Goal: Task Accomplishment & Management: Manage account settings

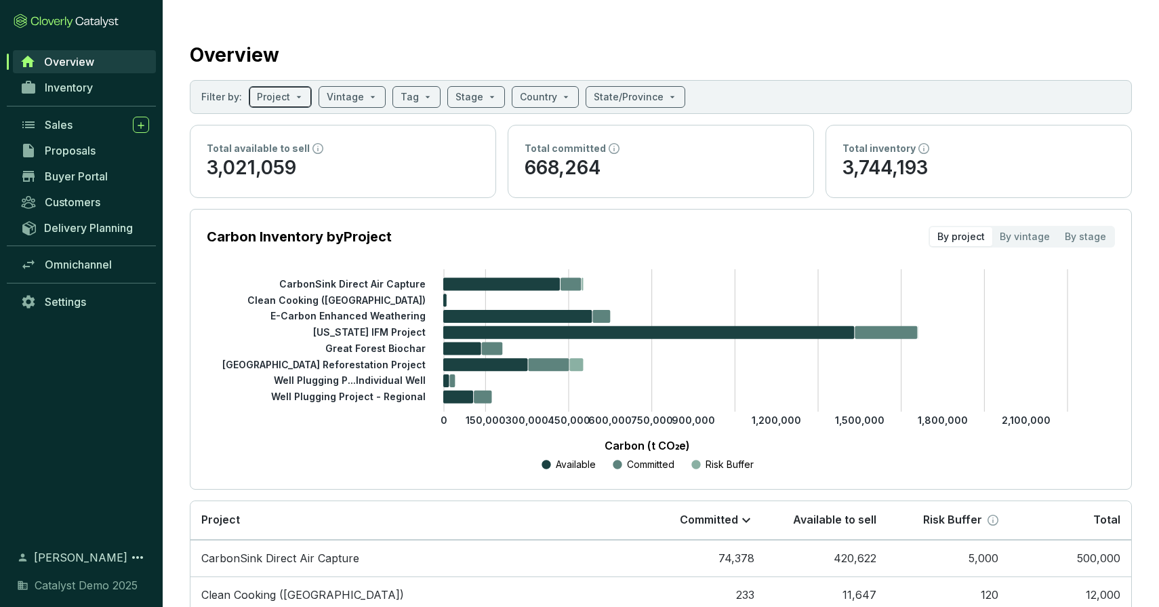
click at [298, 100] on span at bounding box center [280, 97] width 47 height 20
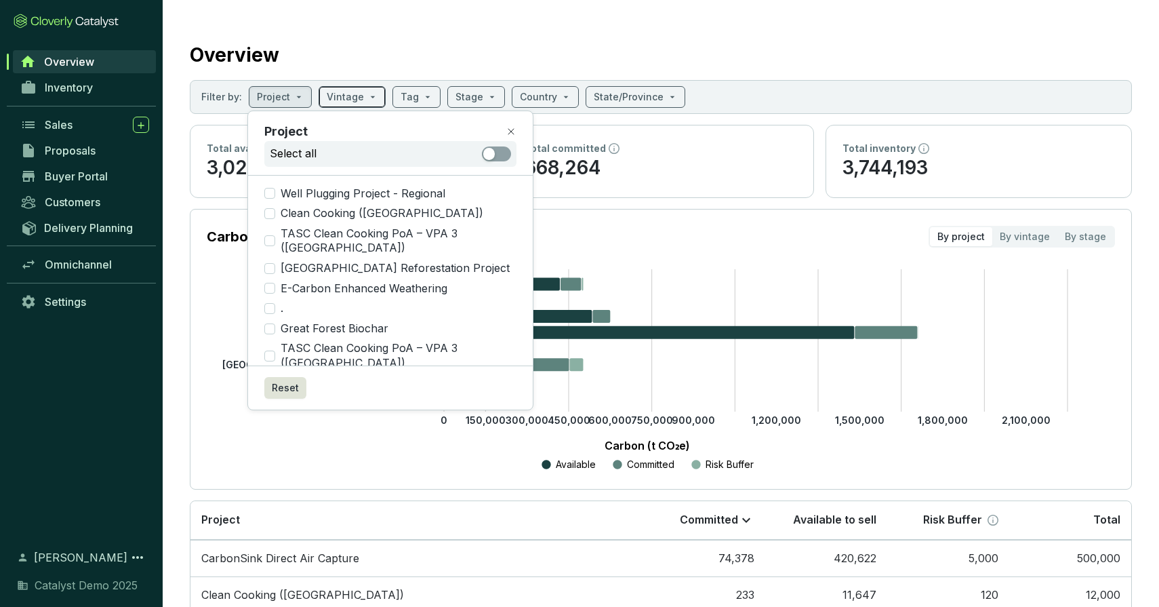
click at [360, 98] on span at bounding box center [352, 97] width 51 height 20
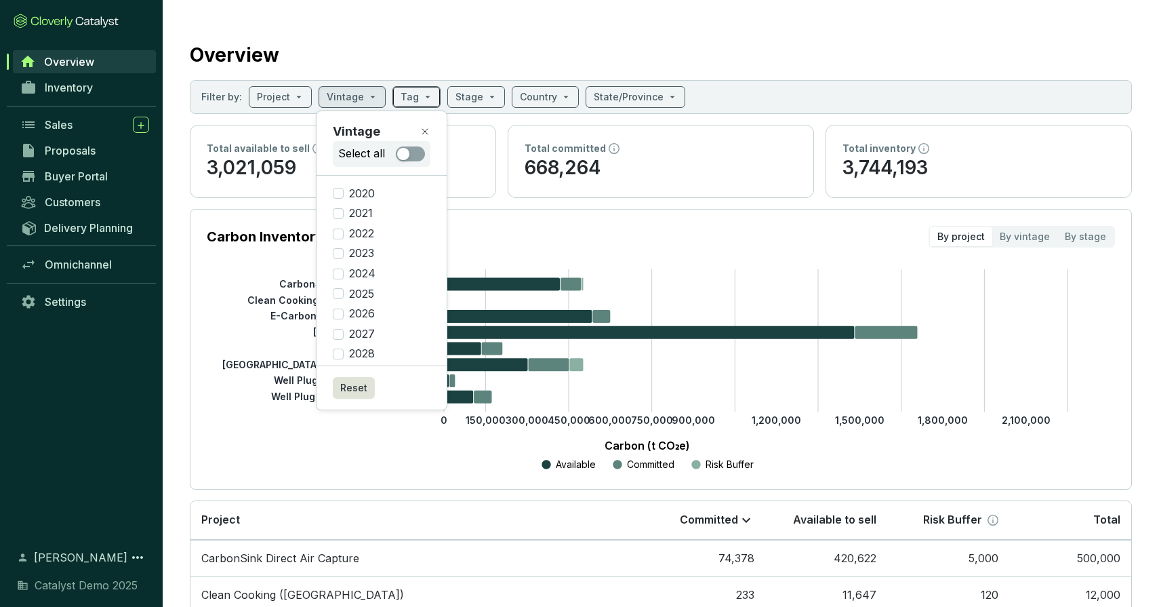
click at [411, 95] on input "search" at bounding box center [410, 97] width 18 height 20
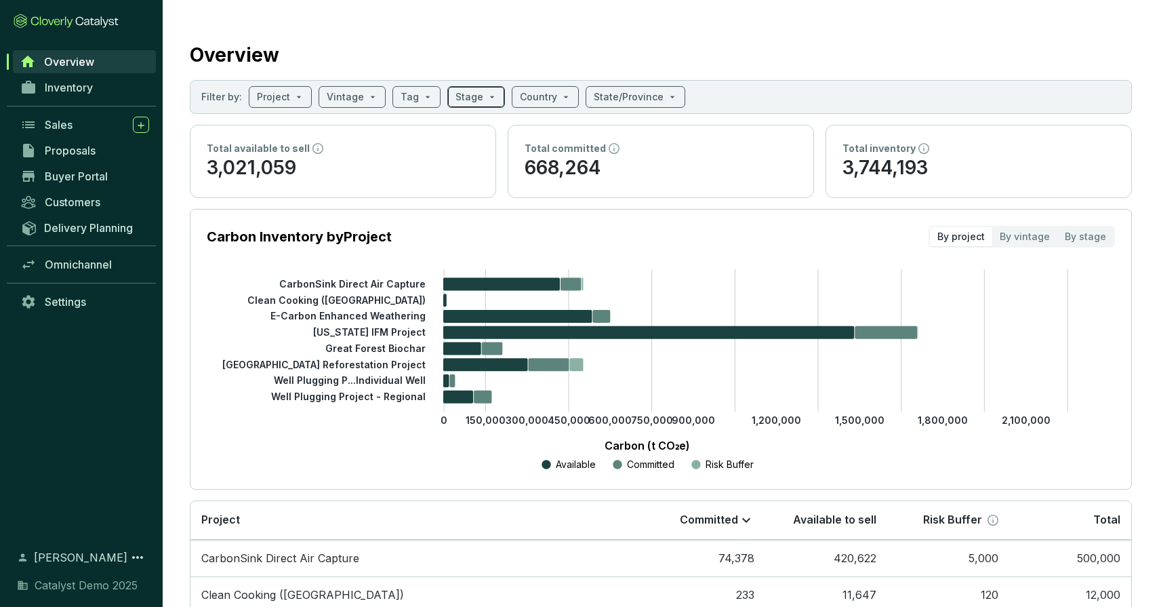
click at [475, 98] on input "search" at bounding box center [470, 97] width 28 height 20
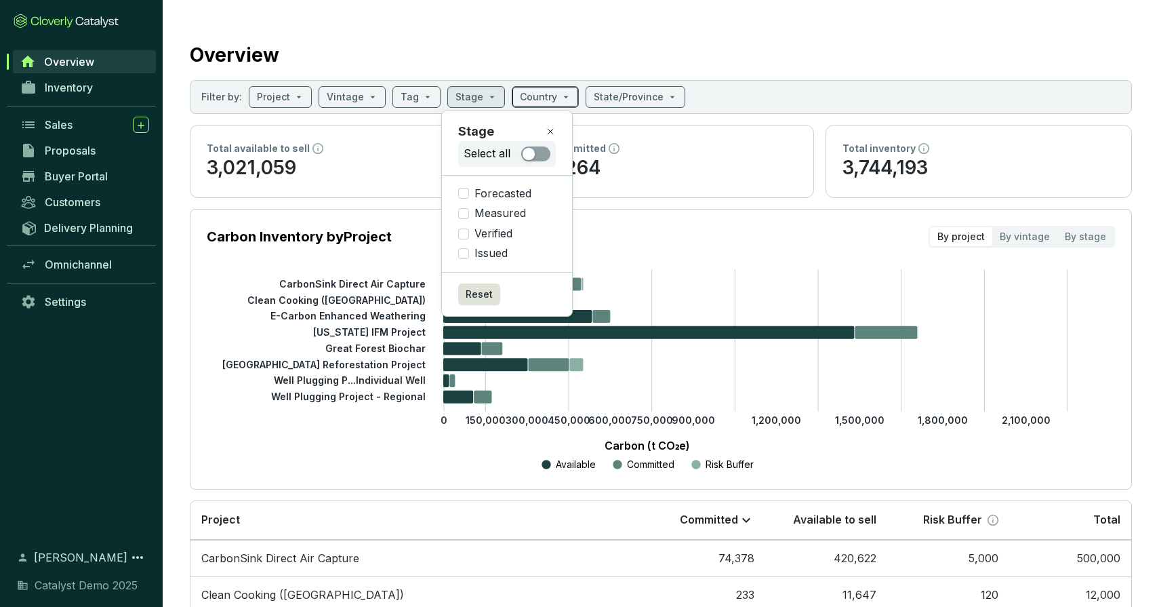
click at [521, 94] on input "search" at bounding box center [538, 97] width 37 height 20
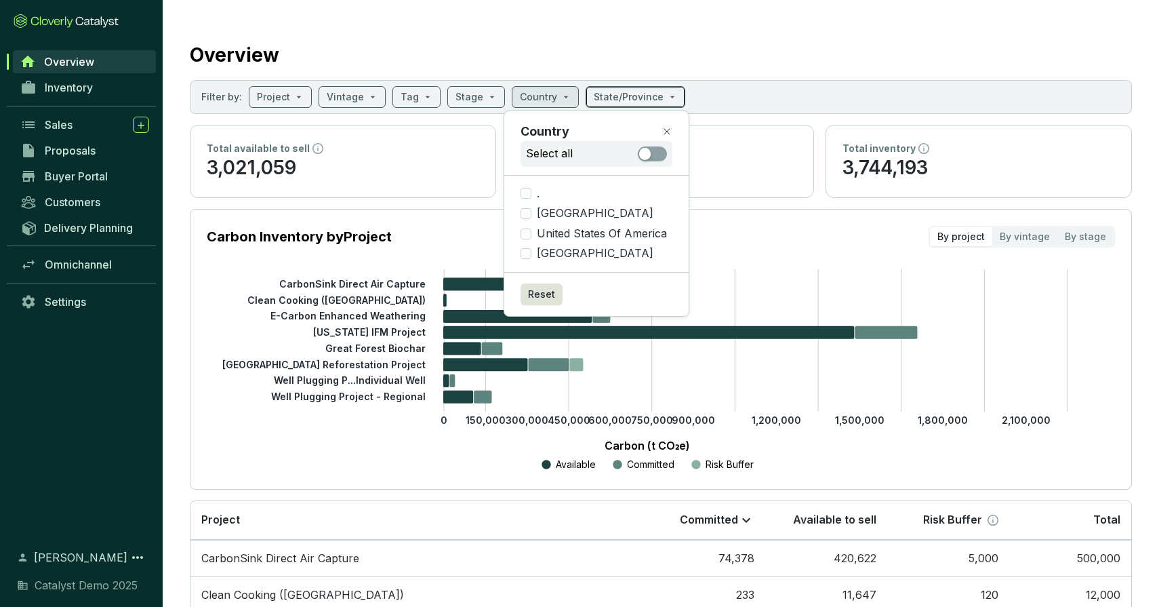
click at [612, 89] on input "search" at bounding box center [629, 97] width 70 height 20
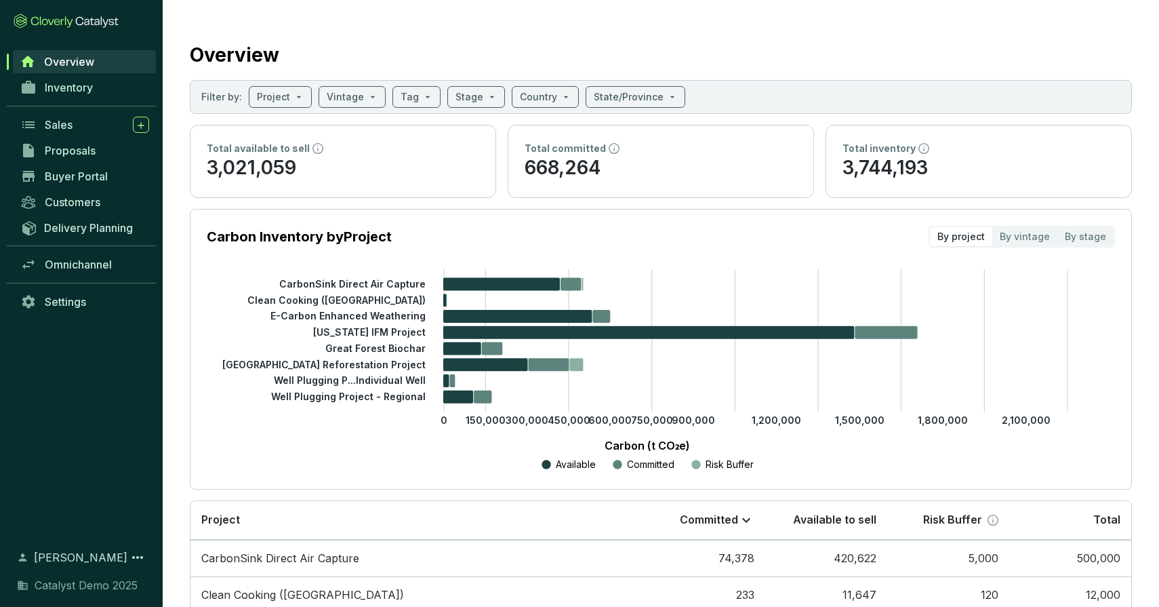
click at [483, 55] on div "Overview" at bounding box center [661, 52] width 942 height 34
click at [88, 87] on span "Inventory" at bounding box center [69, 88] width 48 height 14
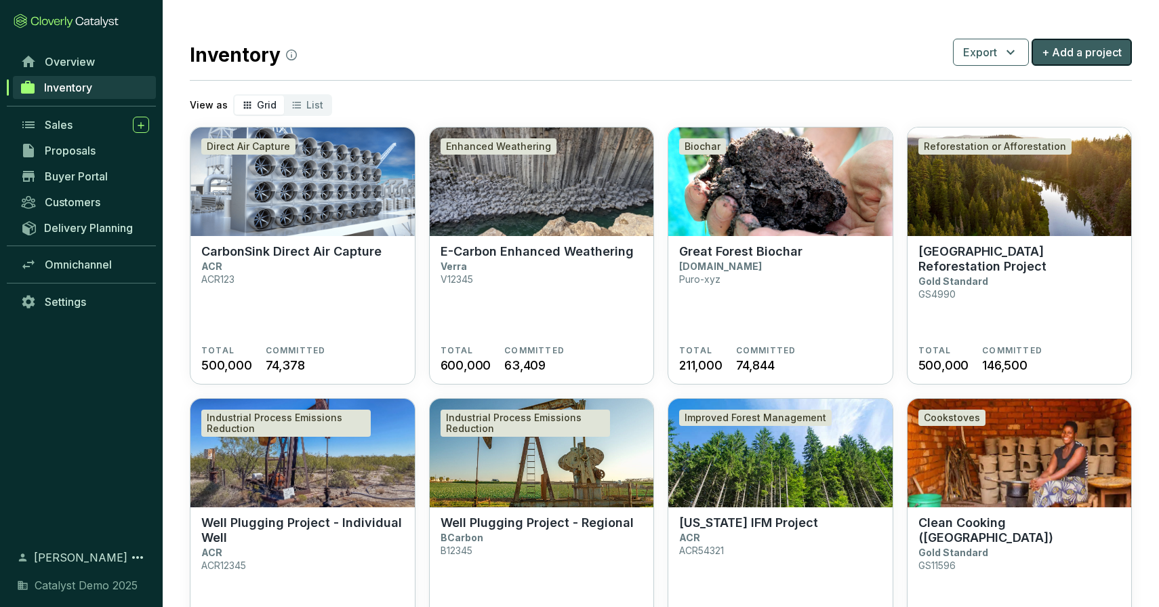
click at [1068, 52] on span "+ Add a project" at bounding box center [1082, 52] width 80 height 16
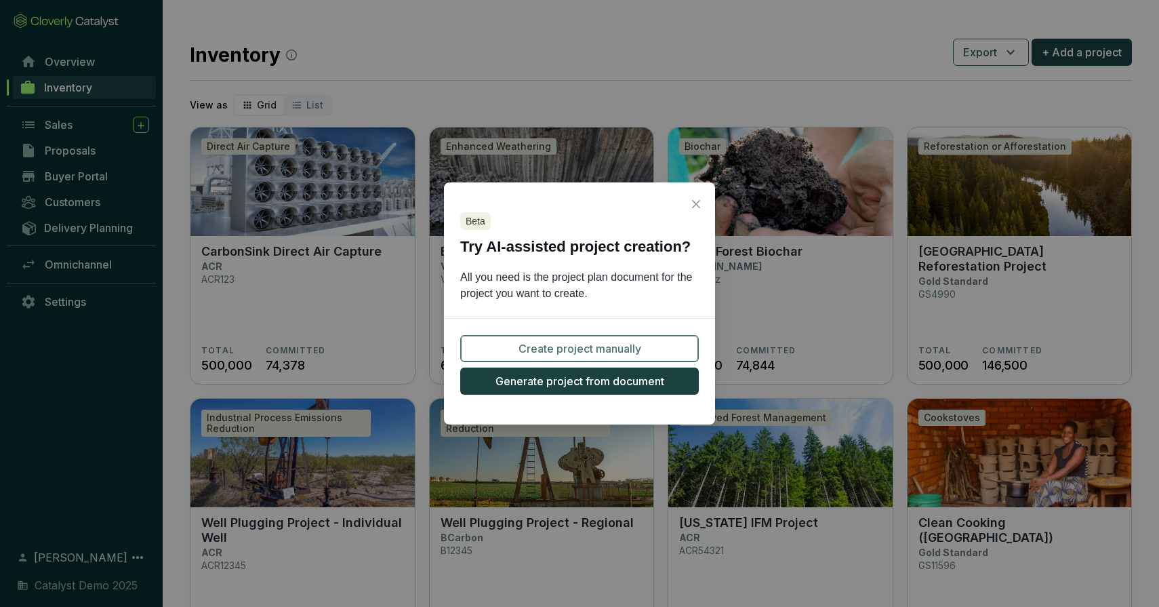
click at [565, 343] on span "Create project manually" at bounding box center [580, 348] width 123 height 16
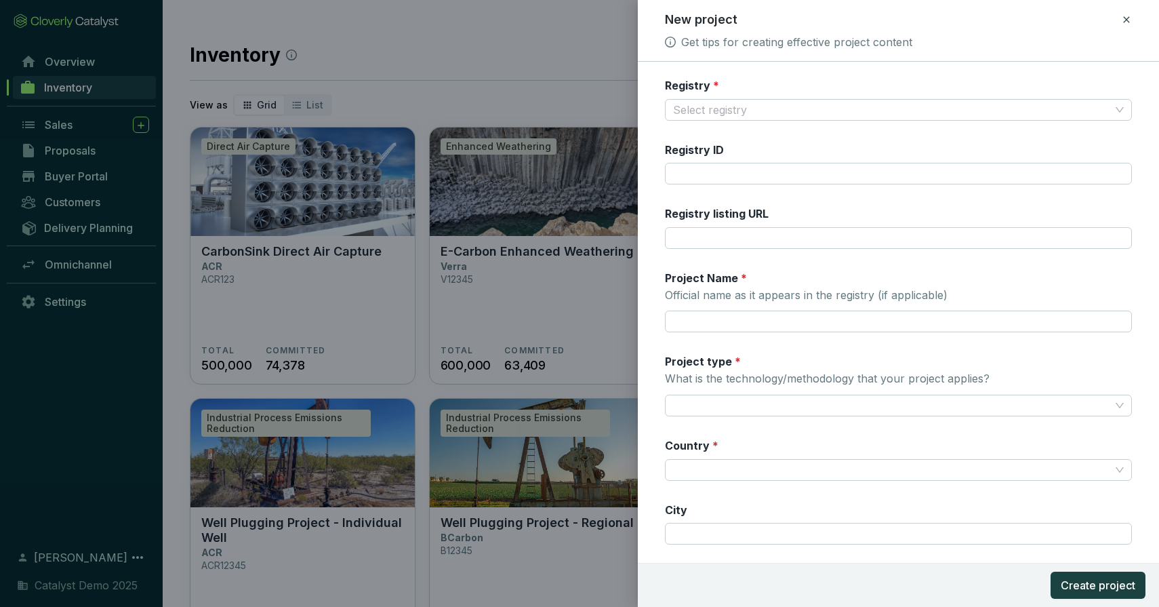
click at [1123, 21] on icon at bounding box center [1126, 20] width 11 height 16
click at [1039, 78] on span "Discard" at bounding box center [1029, 79] width 36 height 14
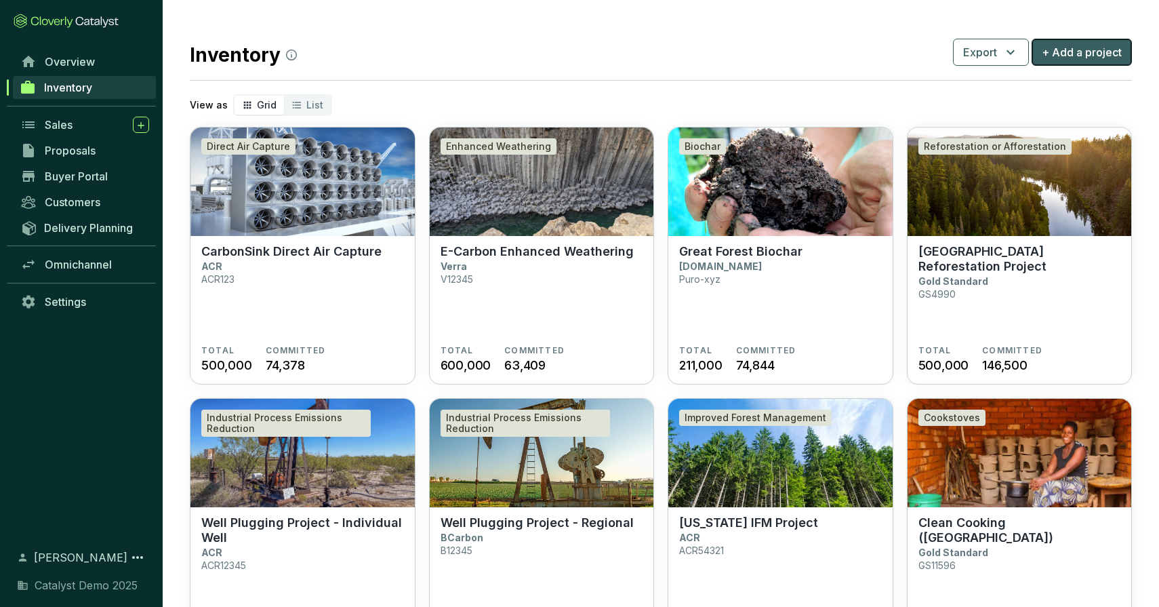
click at [1088, 60] on button "+ Add a project" at bounding box center [1082, 52] width 100 height 27
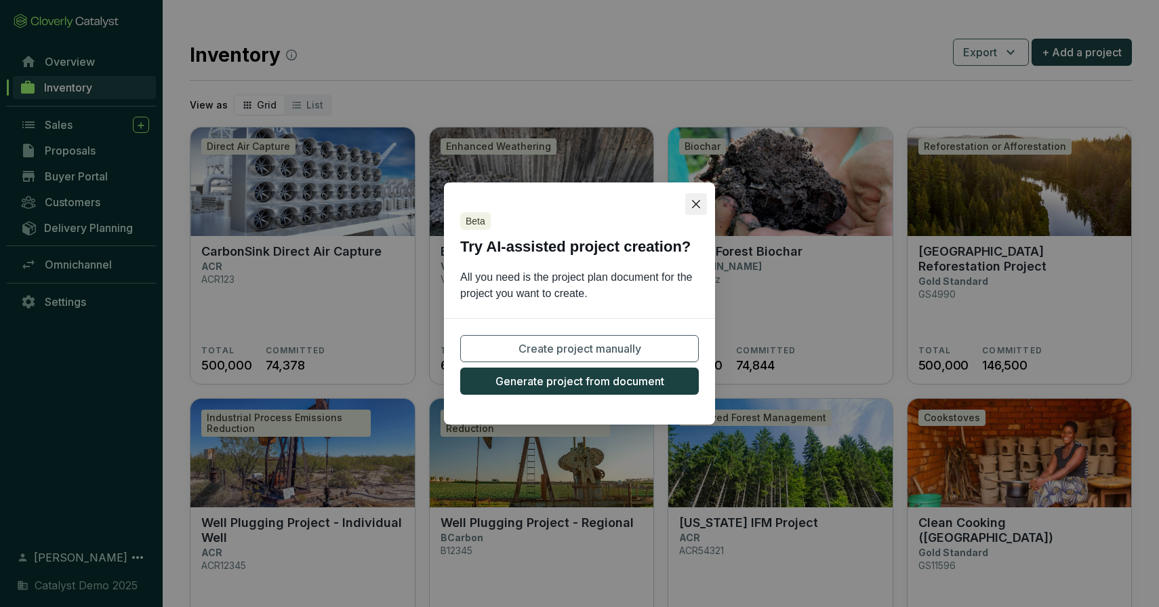
click at [702, 196] on button "Close" at bounding box center [696, 204] width 22 height 22
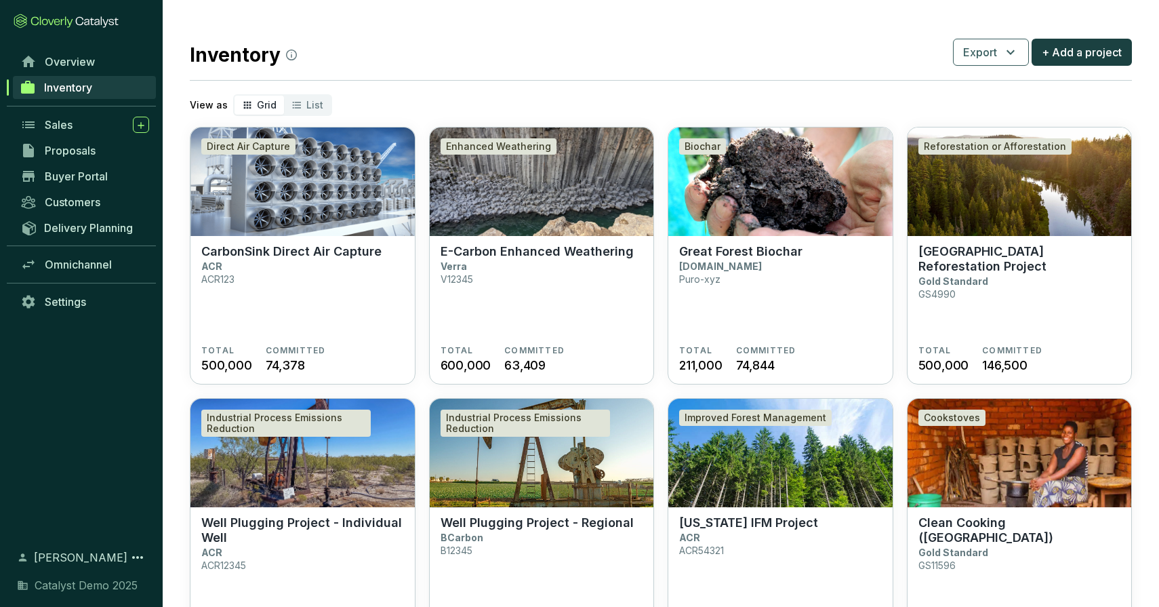
click at [513, 44] on div "Inventory Export + Add a project" at bounding box center [661, 52] width 942 height 34
click at [542, 199] on img at bounding box center [542, 181] width 224 height 108
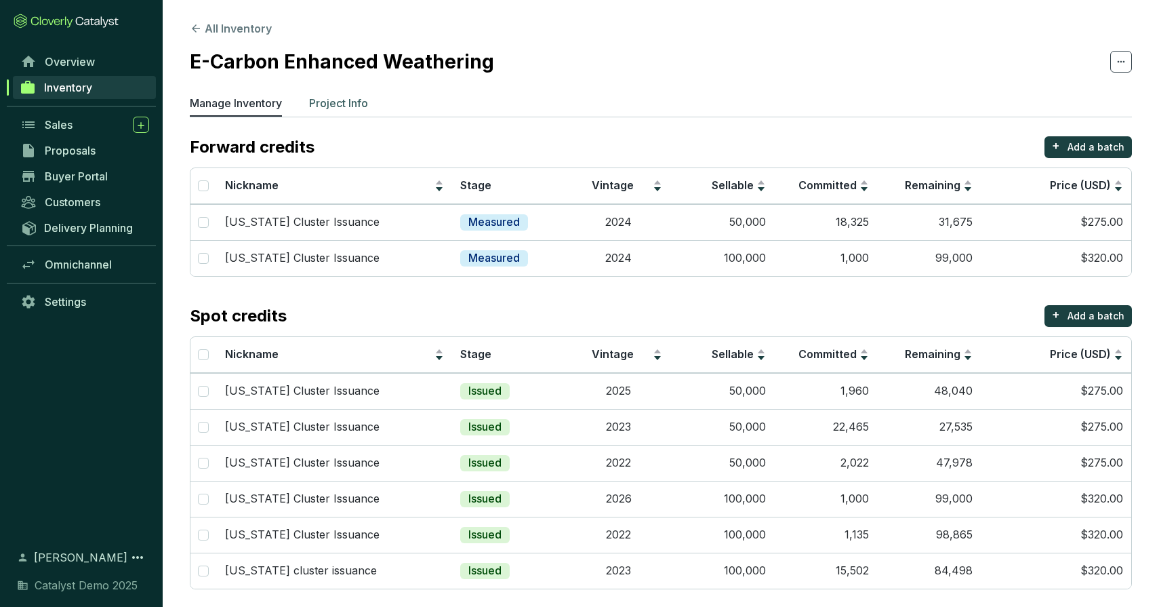
click at [338, 99] on p "Project Info" at bounding box center [338, 103] width 59 height 16
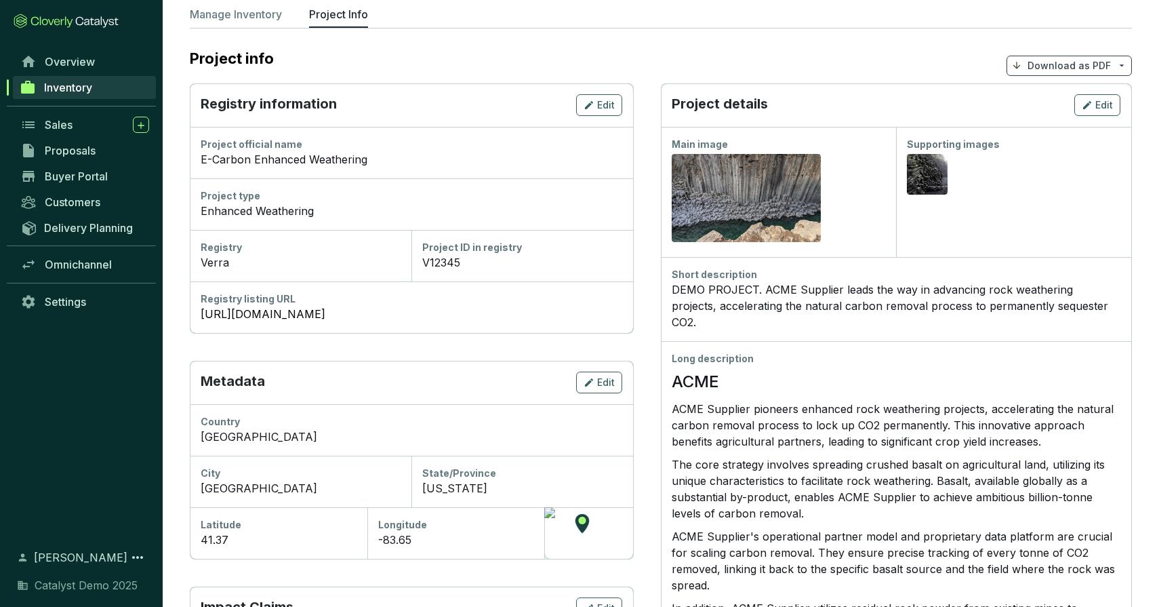
scroll to position [18, 0]
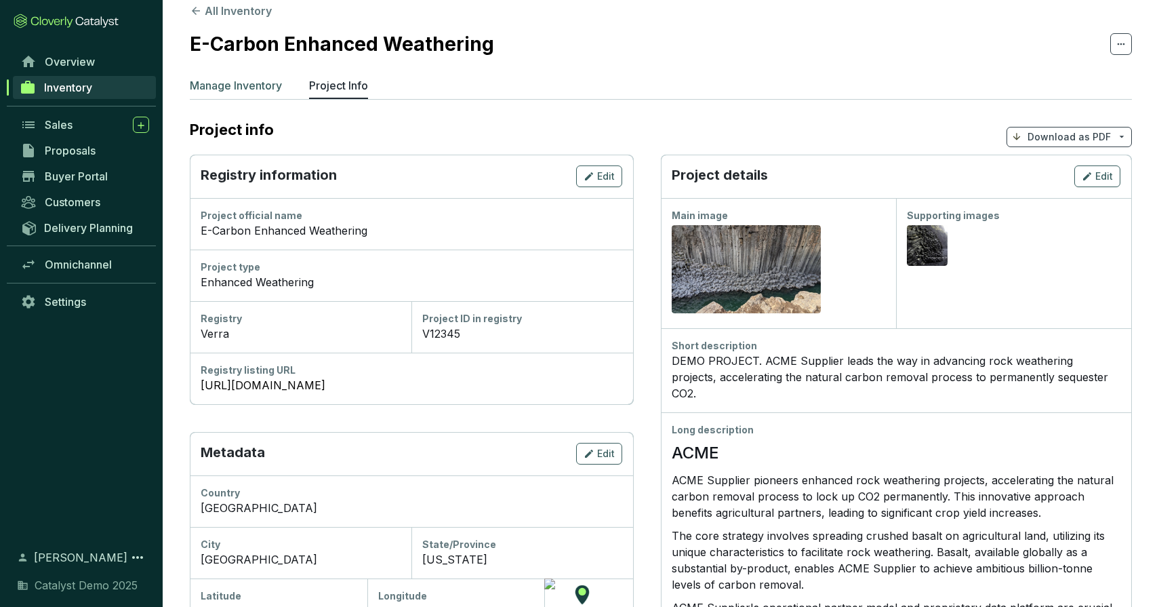
click at [231, 83] on p "Manage Inventory" at bounding box center [236, 85] width 92 height 16
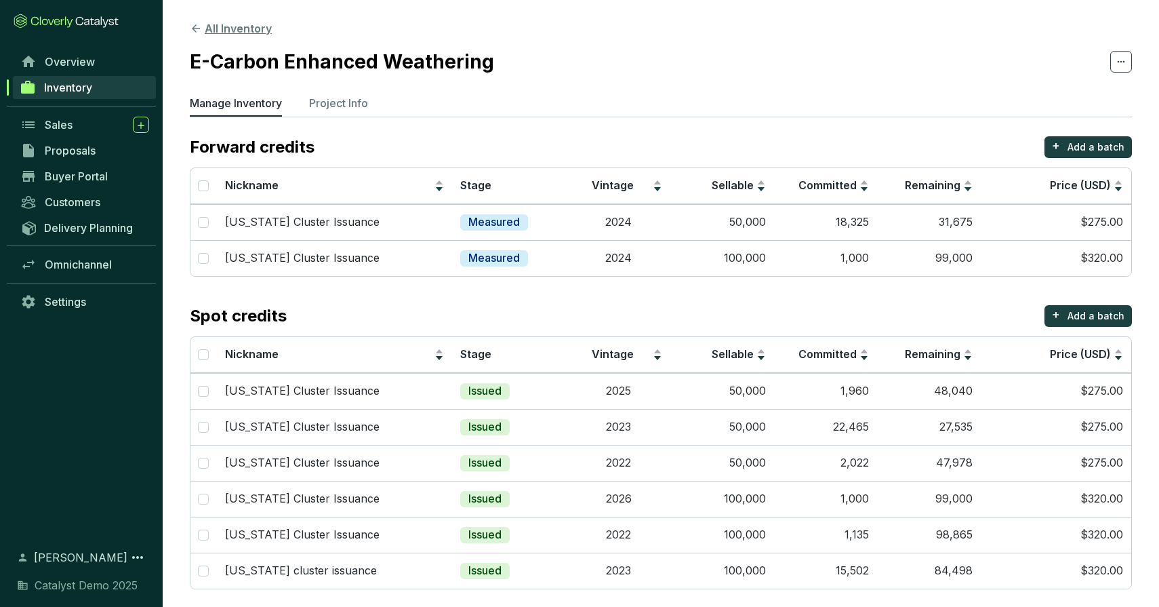
click at [229, 22] on button "All Inventory" at bounding box center [231, 28] width 82 height 16
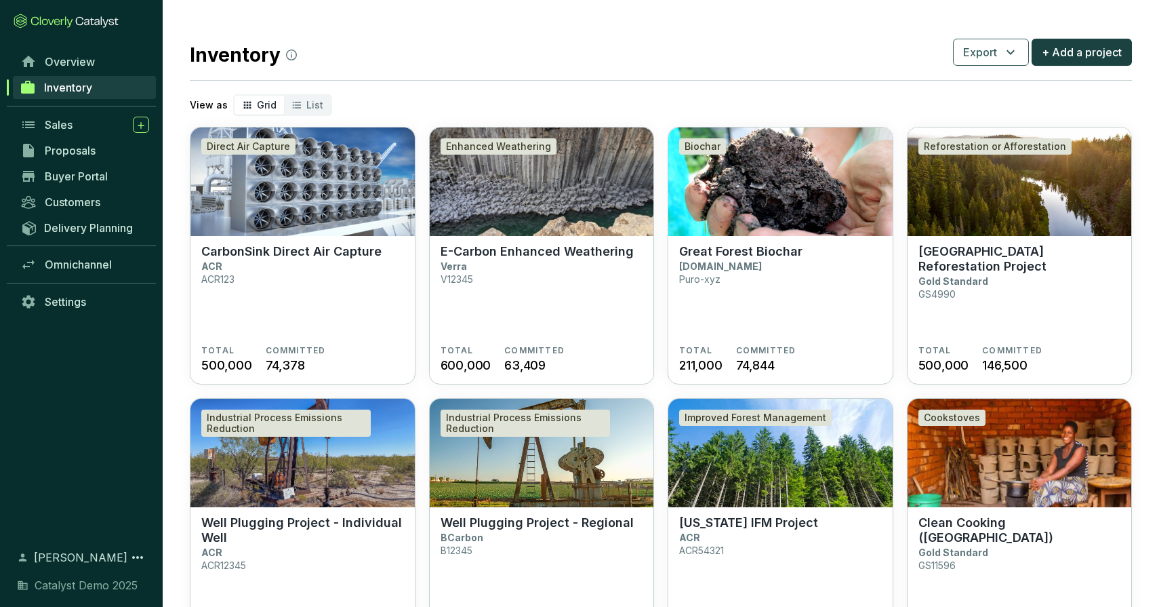
click at [452, 33] on section "Inventory Export + Add a project View as Grid List Direct Air Capture CarbonSin…" at bounding box center [661, 481] width 997 height 962
click at [306, 110] on span "List" at bounding box center [314, 105] width 17 height 12
click at [284, 96] on input "List" at bounding box center [284, 96] width 0 height 0
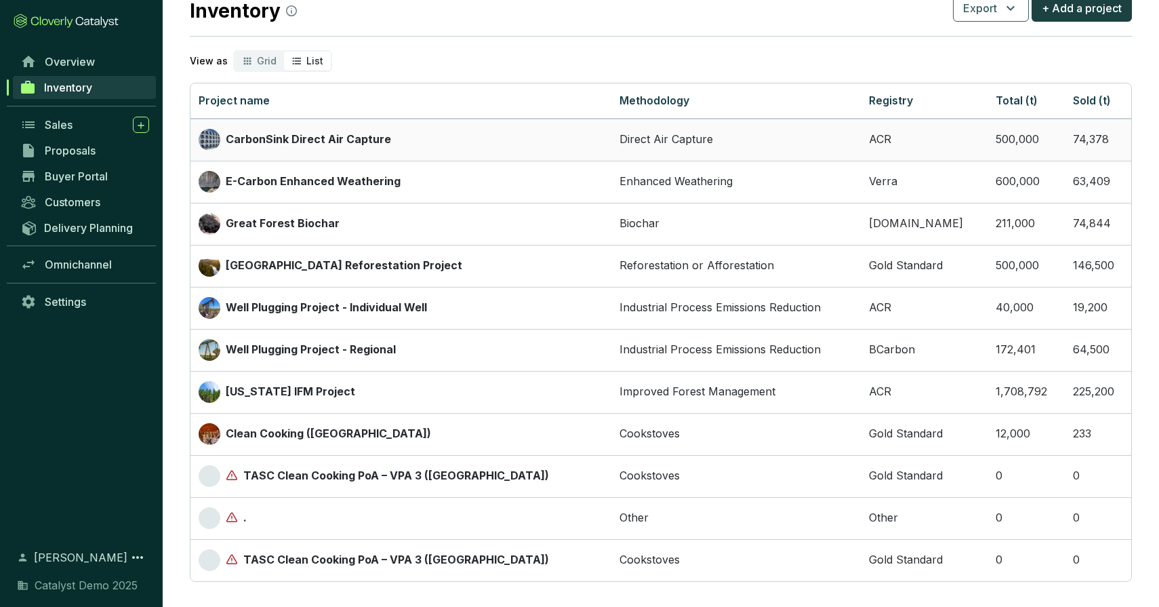
scroll to position [54, 0]
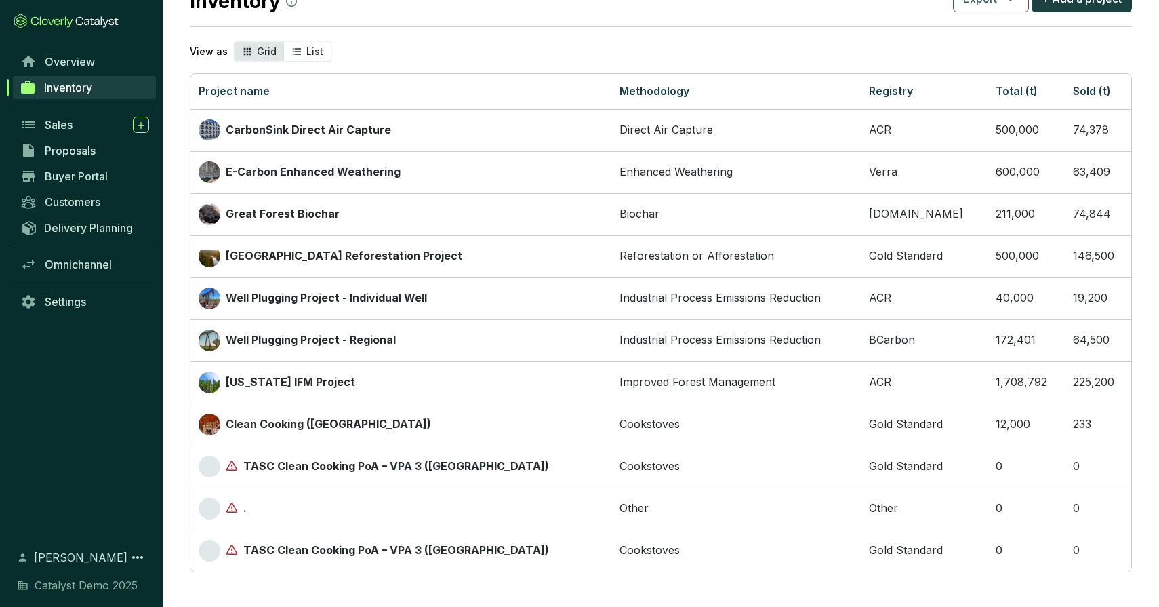
click at [250, 52] on icon "segmented control" at bounding box center [247, 51] width 11 height 16
click at [235, 42] on input "Grid" at bounding box center [235, 42] width 0 height 0
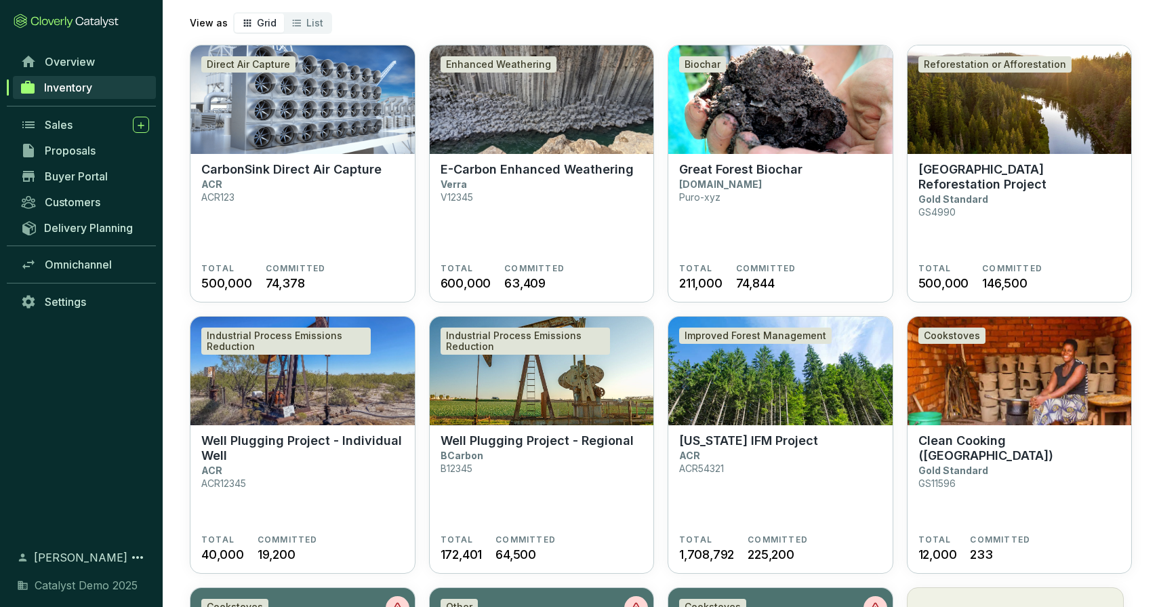
scroll to position [55, 0]
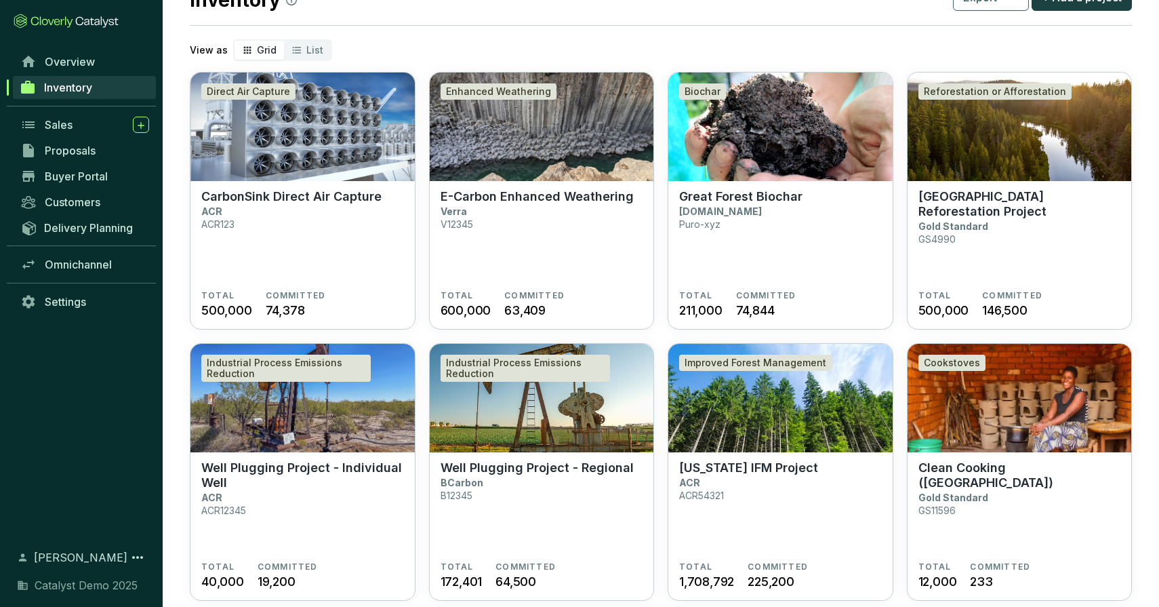
click at [511, 44] on div "View as Grid List" at bounding box center [661, 50] width 942 height 22
click at [511, 34] on section "View as Grid List Direct Air Capture CarbonSink Direct Air Capture ACR ACR123 T…" at bounding box center [661, 448] width 942 height 847
click at [485, 143] on img at bounding box center [542, 127] width 224 height 108
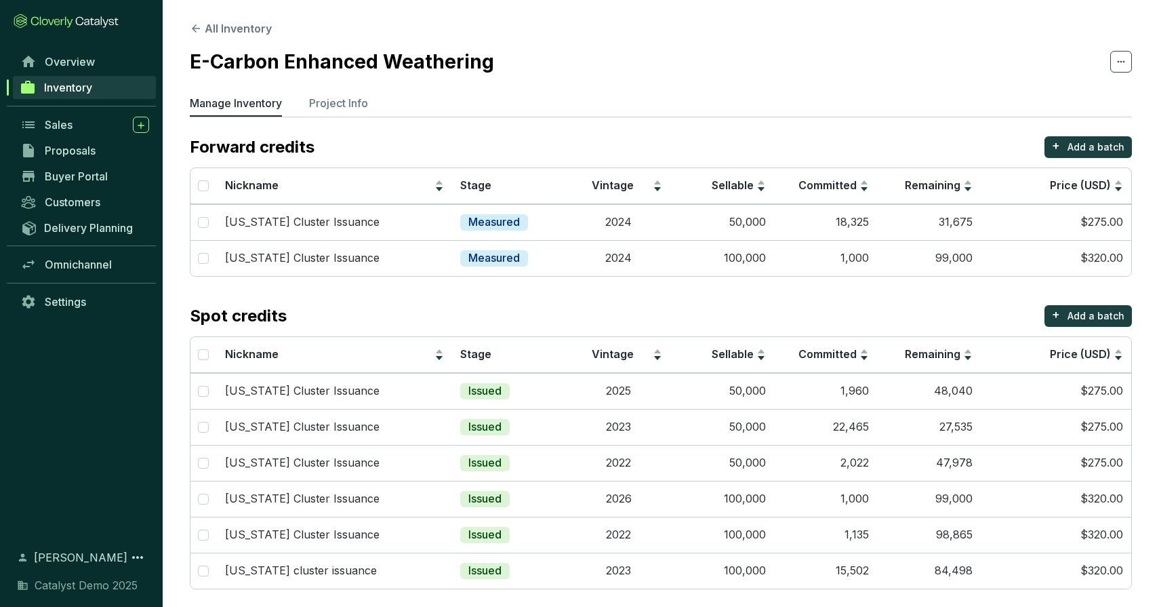
scroll to position [8, 0]
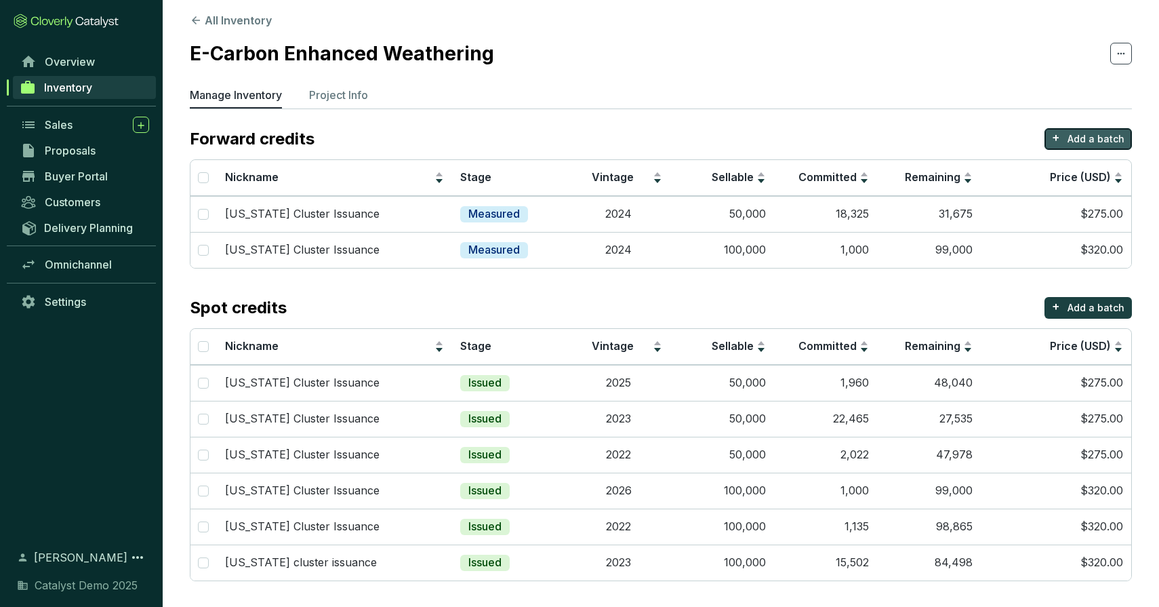
click at [1089, 140] on p "Add a batch" at bounding box center [1096, 139] width 57 height 14
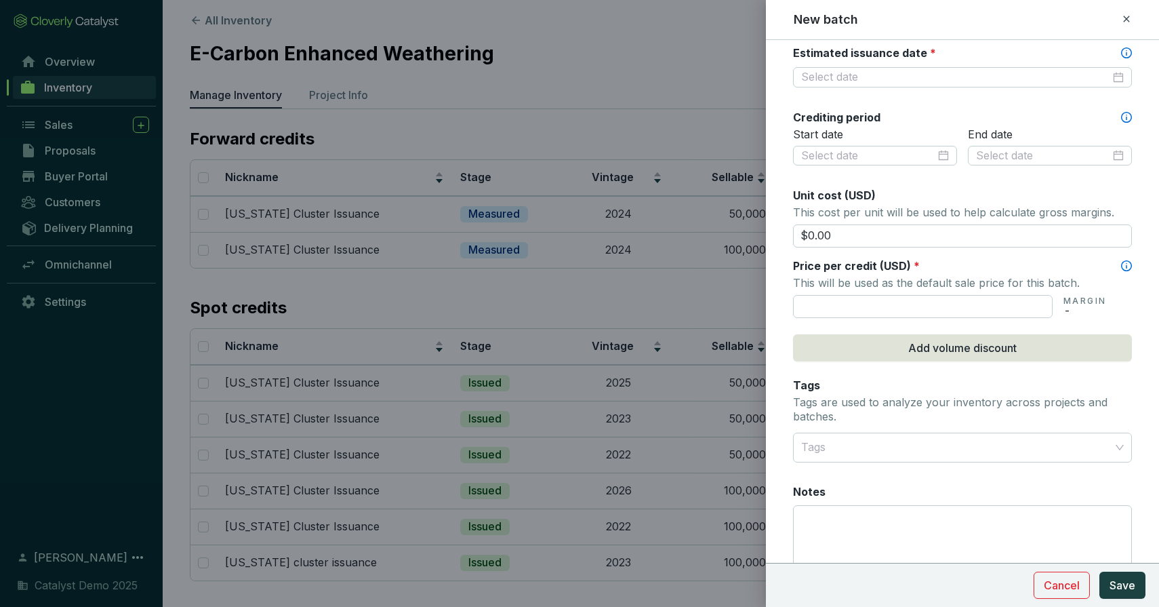
scroll to position [344, 0]
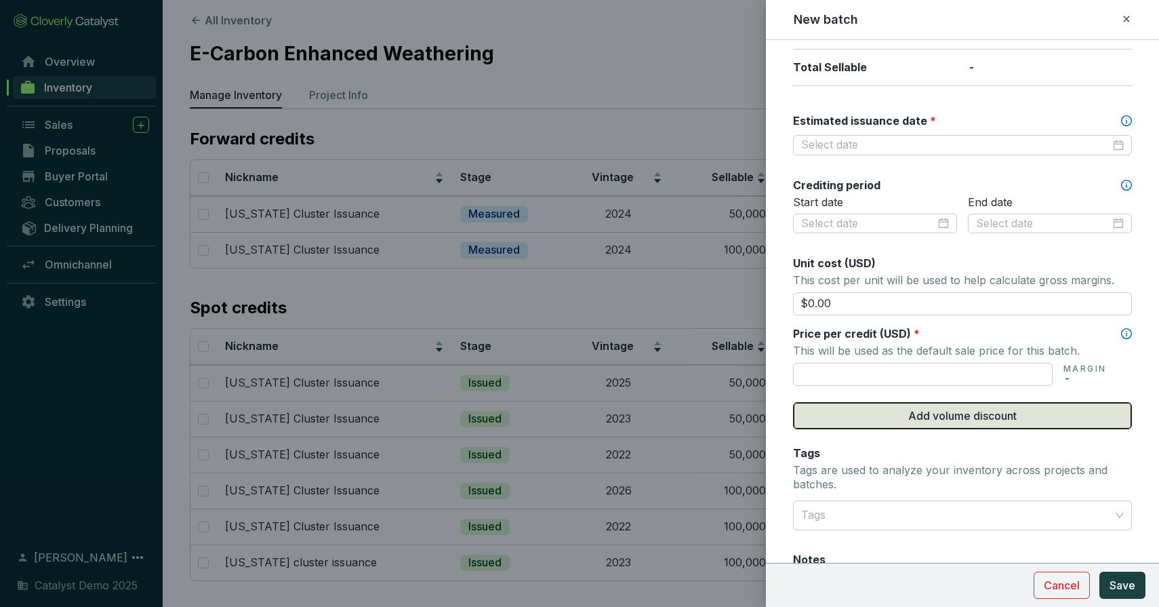
click at [909, 418] on span "Add volume discount" at bounding box center [963, 415] width 108 height 16
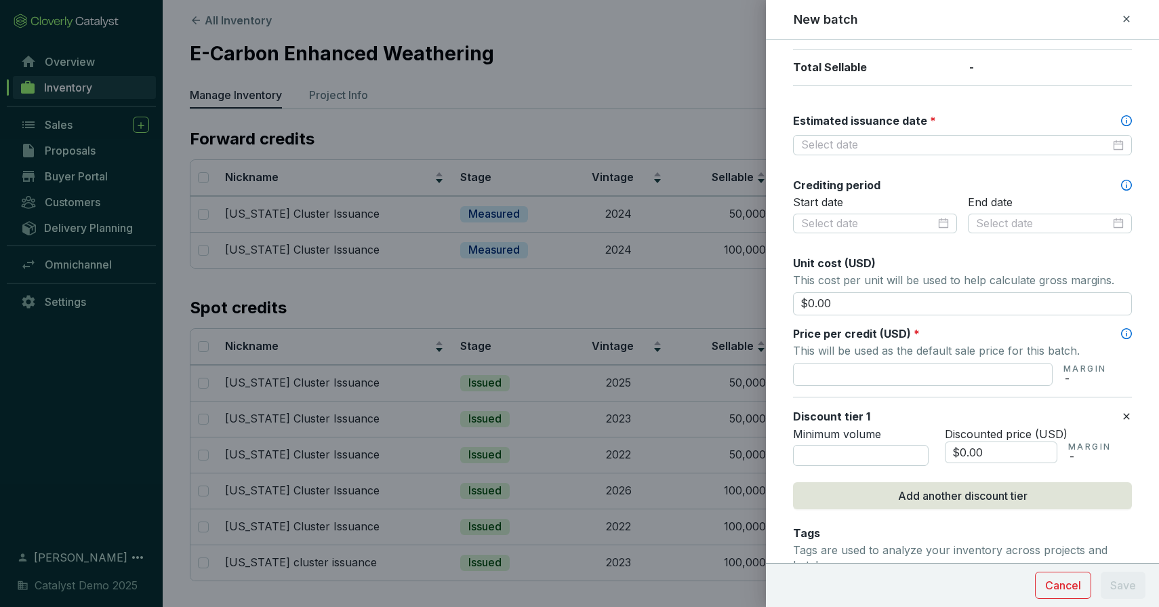
scroll to position [380, 0]
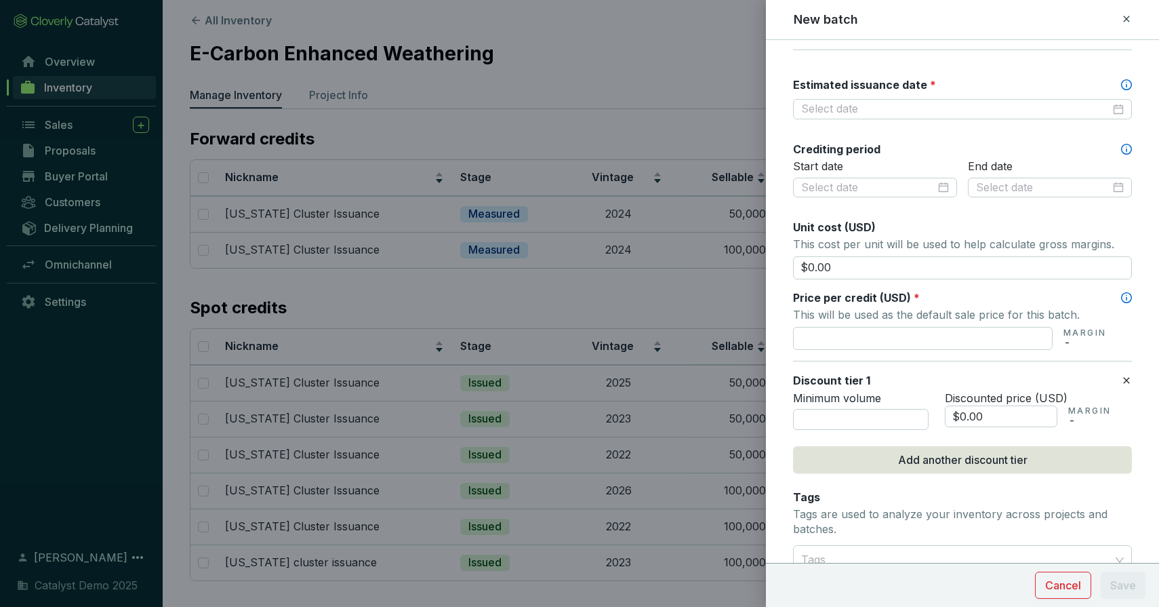
click at [1124, 14] on icon at bounding box center [1126, 19] width 11 height 16
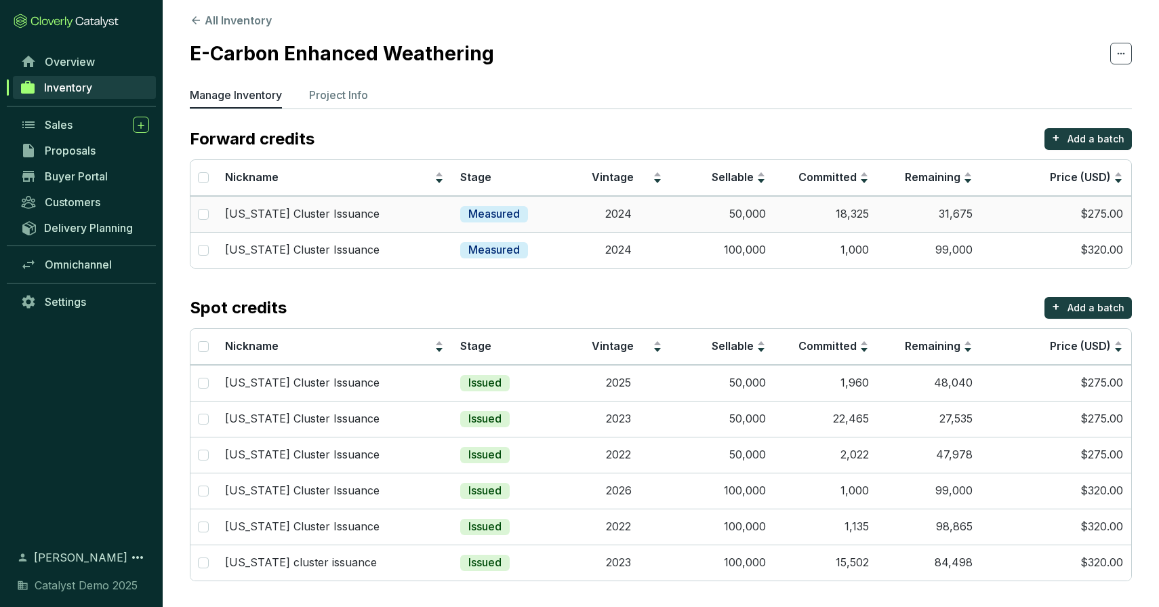
click at [421, 205] on td "South Carolina Cluster Issuance" at bounding box center [334, 214] width 235 height 36
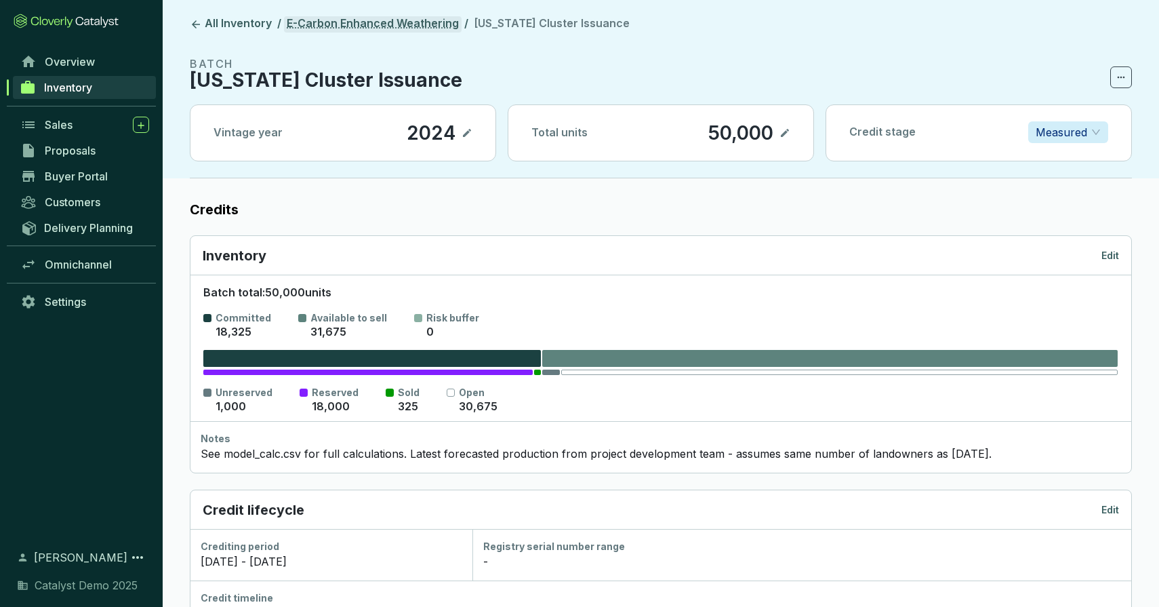
click at [388, 24] on link "E-Carbon Enhanced Weathering" at bounding box center [373, 24] width 178 height 16
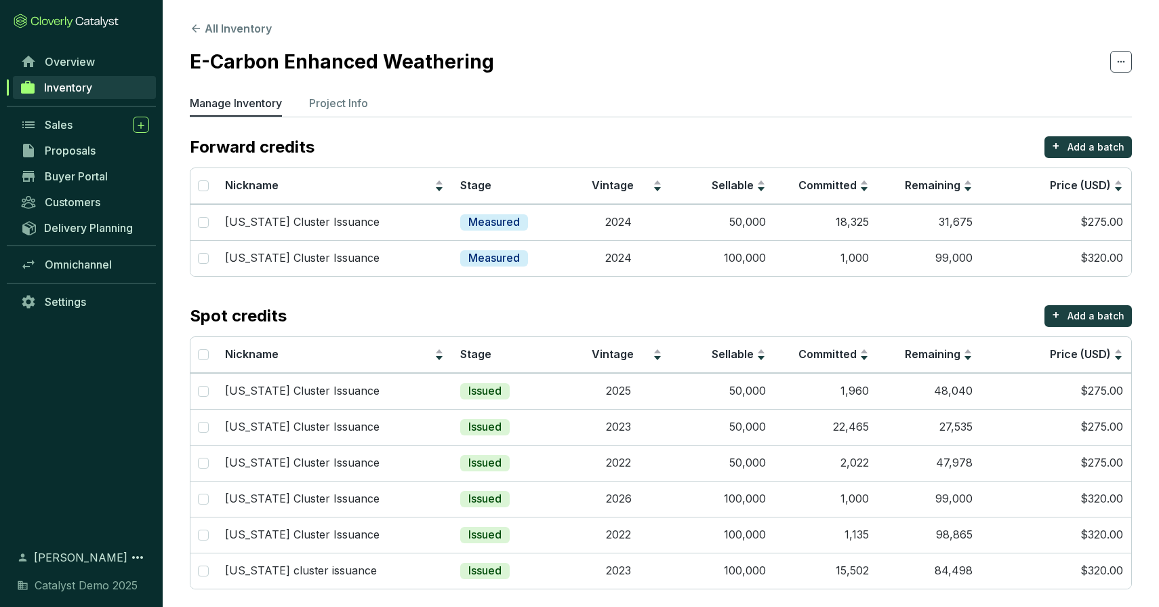
scroll to position [8, 0]
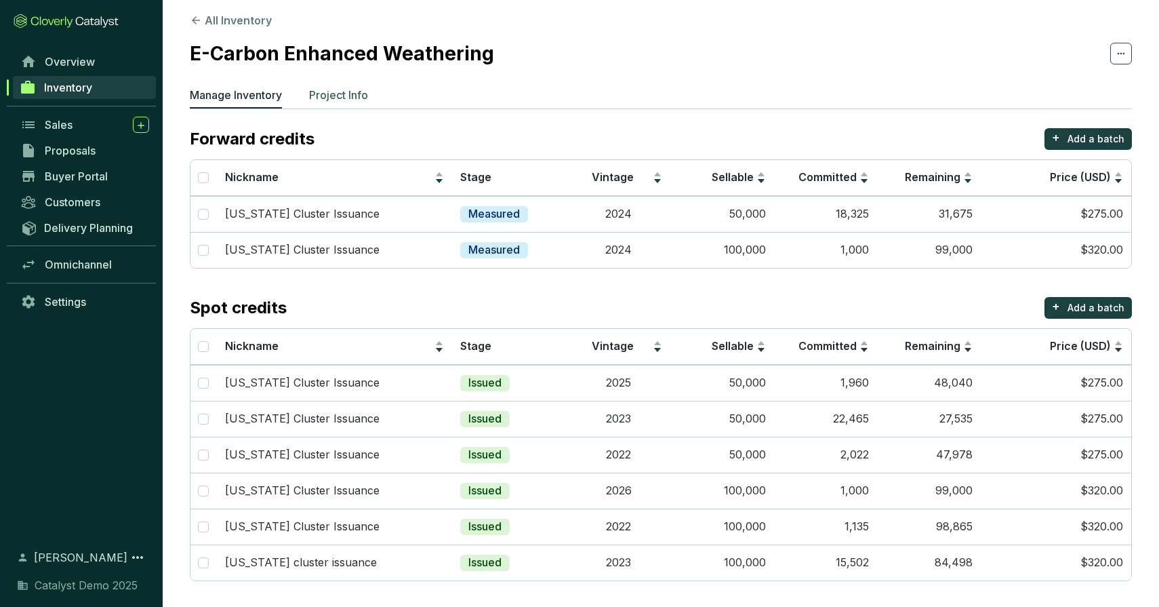
click at [365, 98] on p "Project Info" at bounding box center [338, 95] width 59 height 16
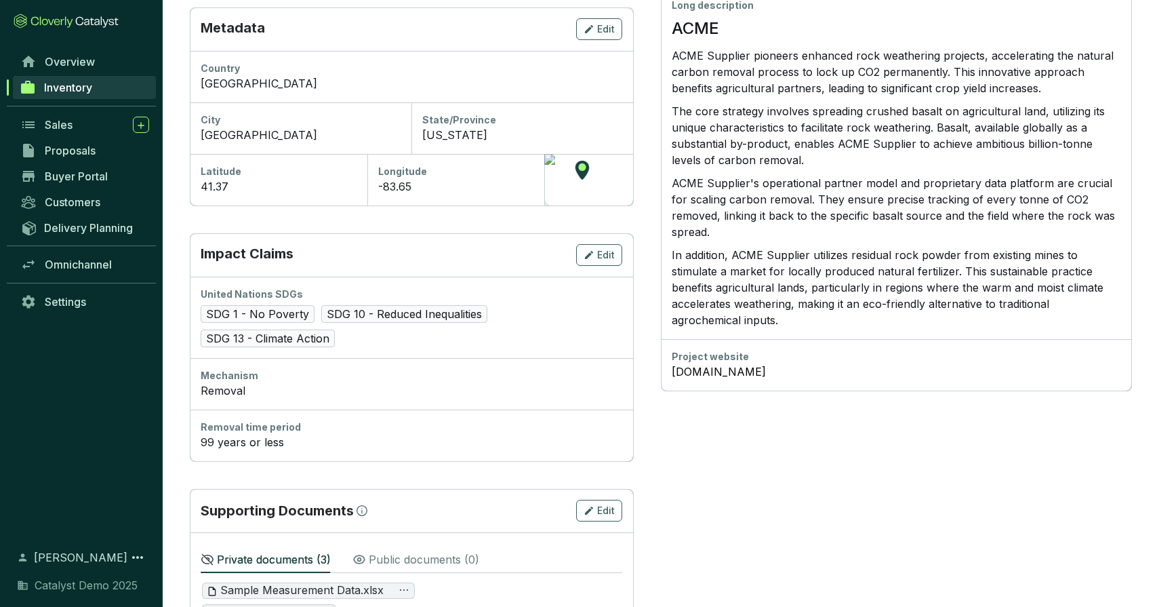
scroll to position [517, 0]
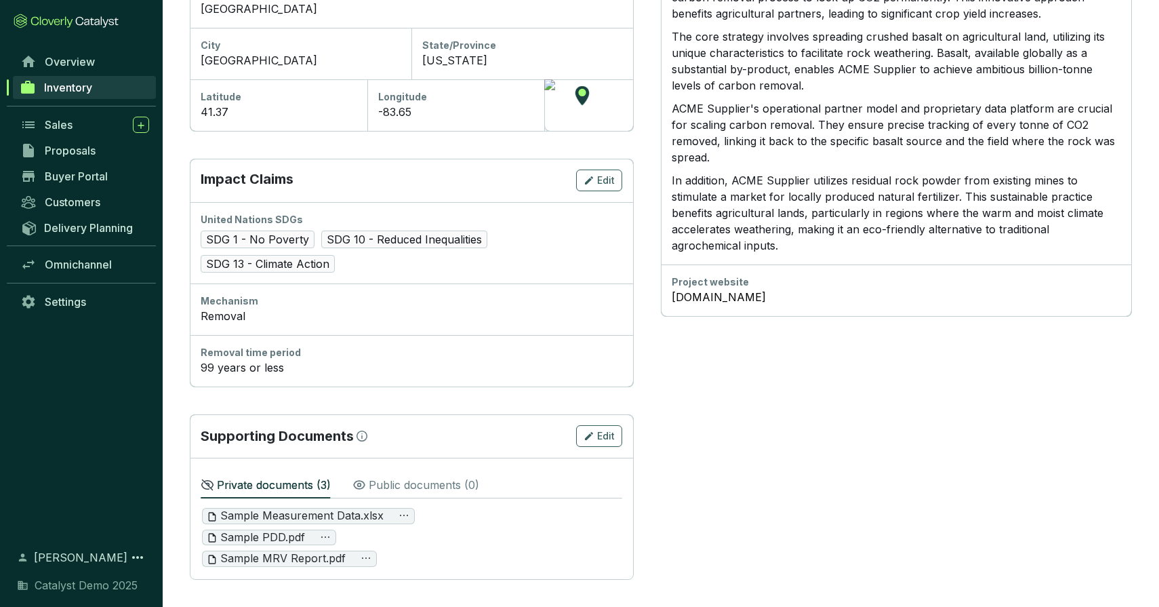
click at [379, 475] on div "Public documents ( 0 )" at bounding box center [416, 484] width 127 height 30
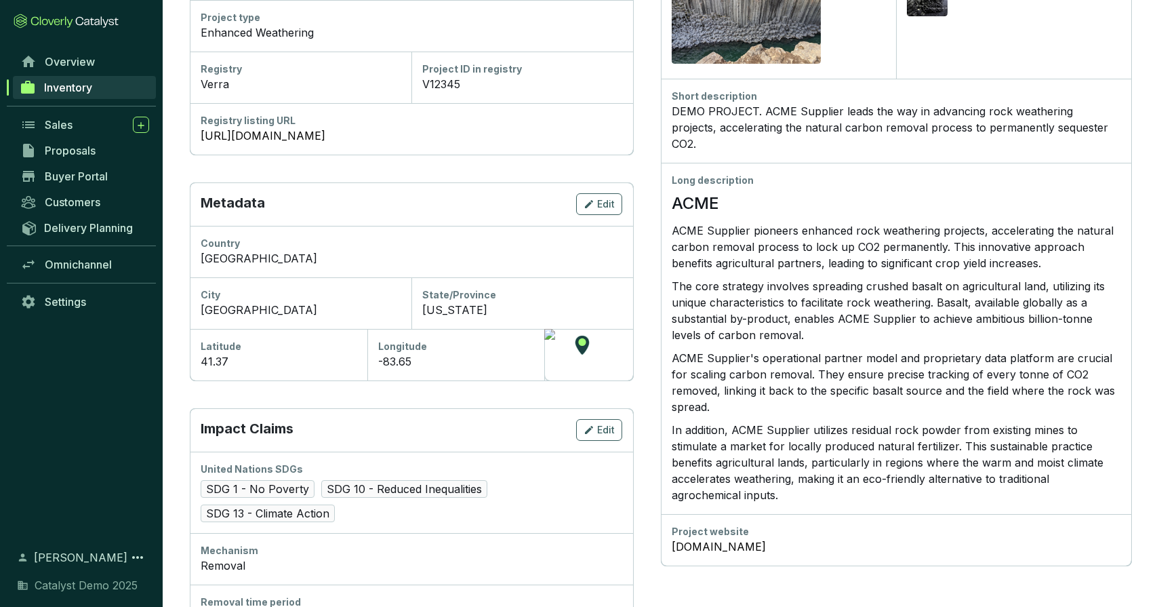
scroll to position [0, 0]
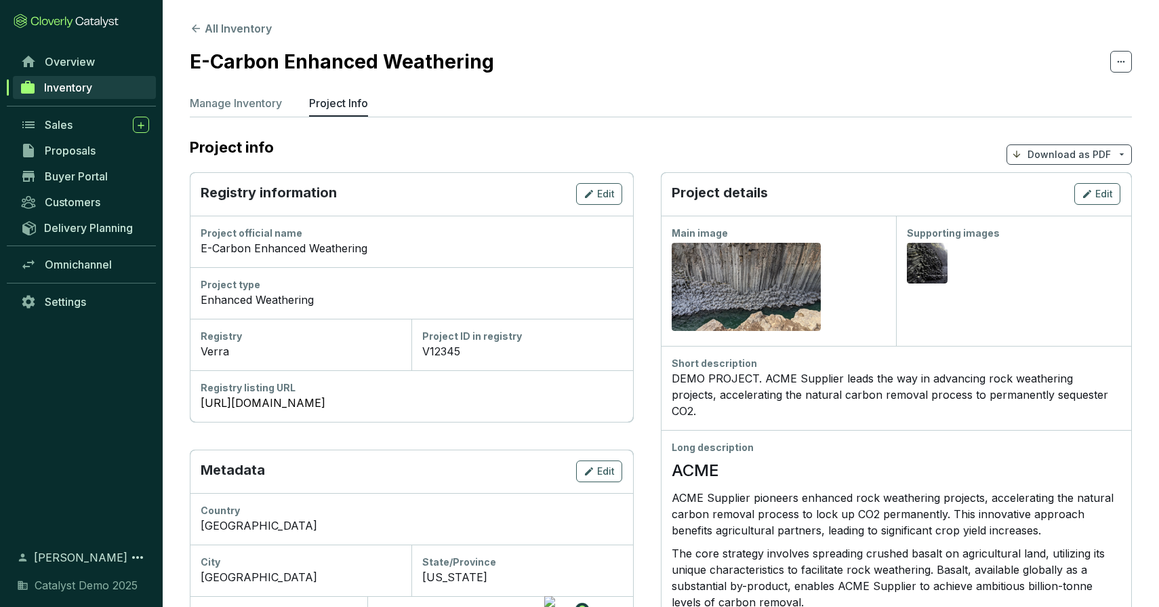
click at [1060, 151] on p "Download as PDF" at bounding box center [1069, 155] width 83 height 14
click at [1039, 184] on span "Show pricing" at bounding box center [1070, 186] width 62 height 11
click at [546, 62] on section "E-Carbon Enhanced Weathering" at bounding box center [661, 61] width 942 height 28
click at [239, 29] on button "All Inventory" at bounding box center [231, 28] width 82 height 16
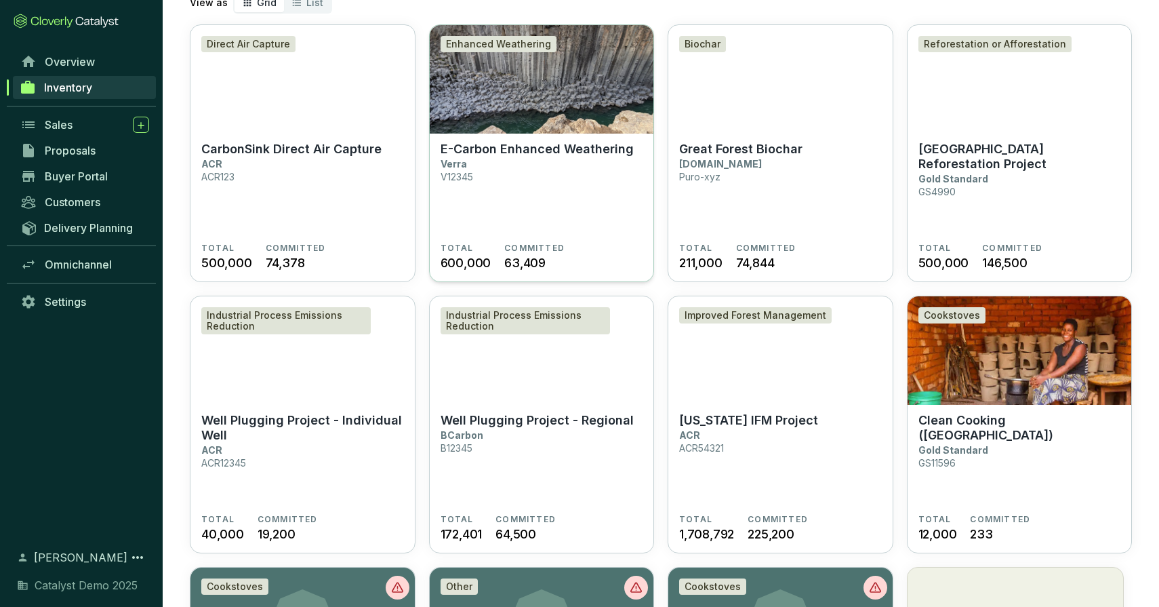
scroll to position [107, 0]
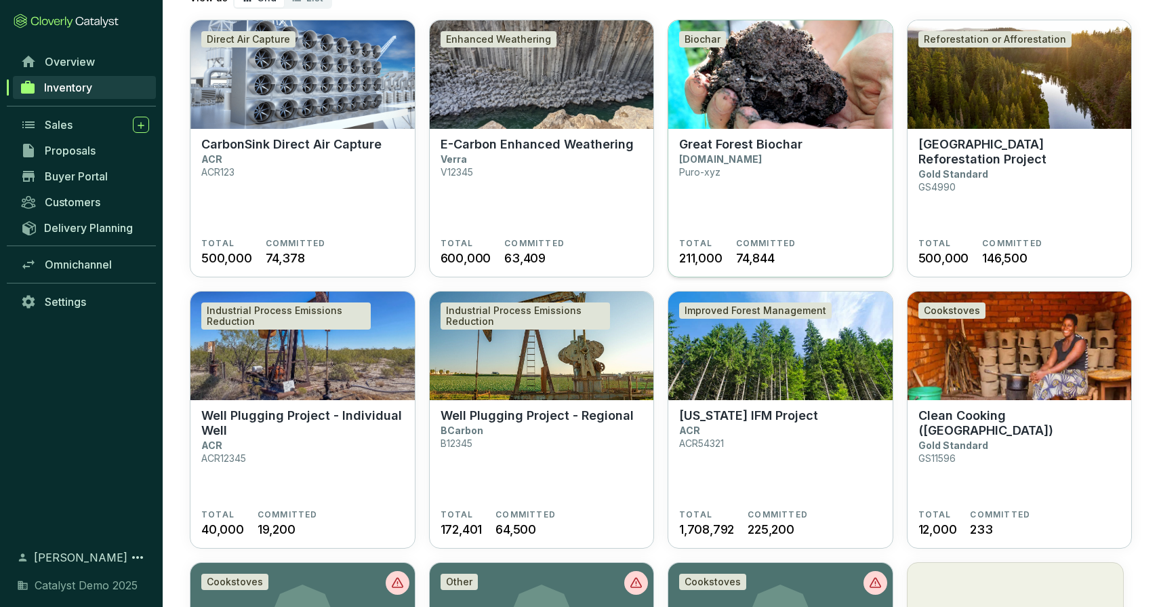
click at [753, 112] on img at bounding box center [781, 74] width 224 height 108
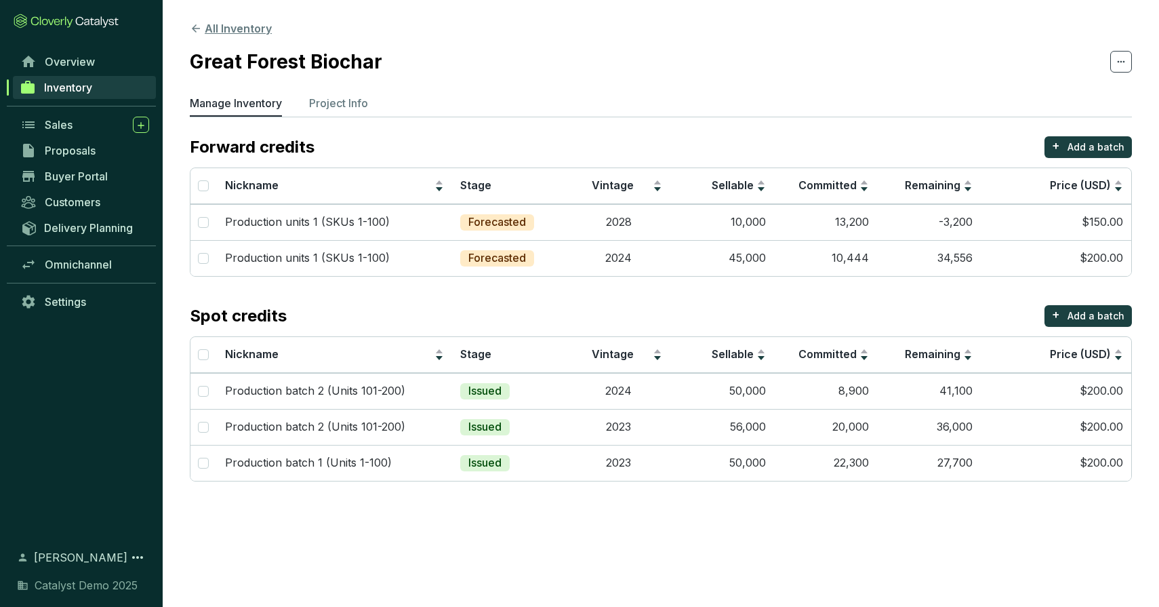
click at [227, 24] on button "All Inventory" at bounding box center [231, 28] width 82 height 16
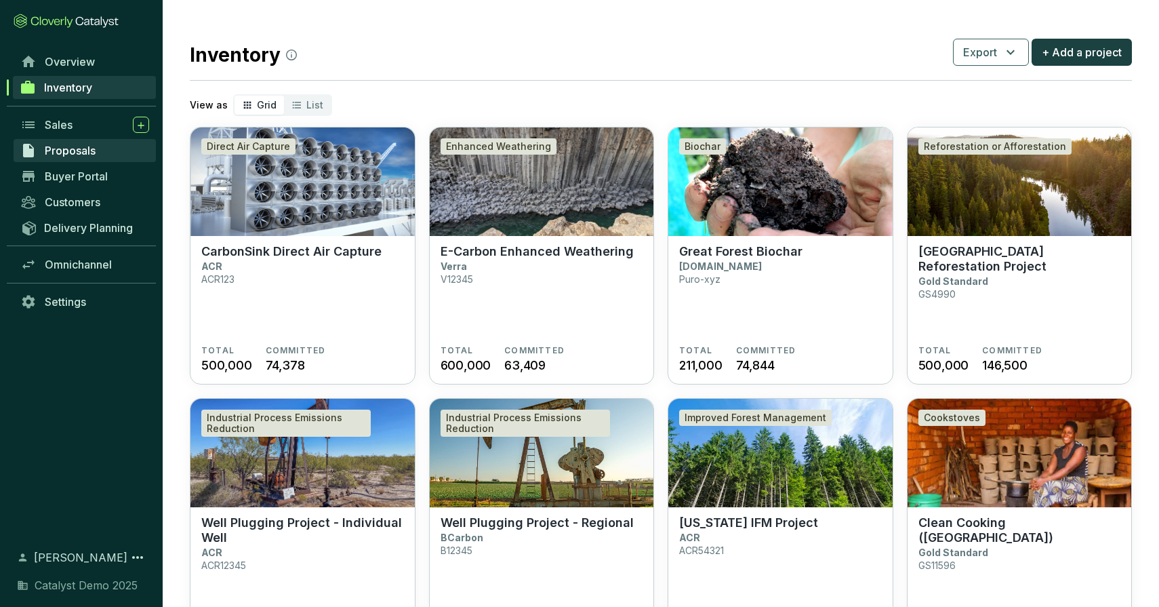
click at [74, 147] on span "Proposals" at bounding box center [70, 151] width 51 height 14
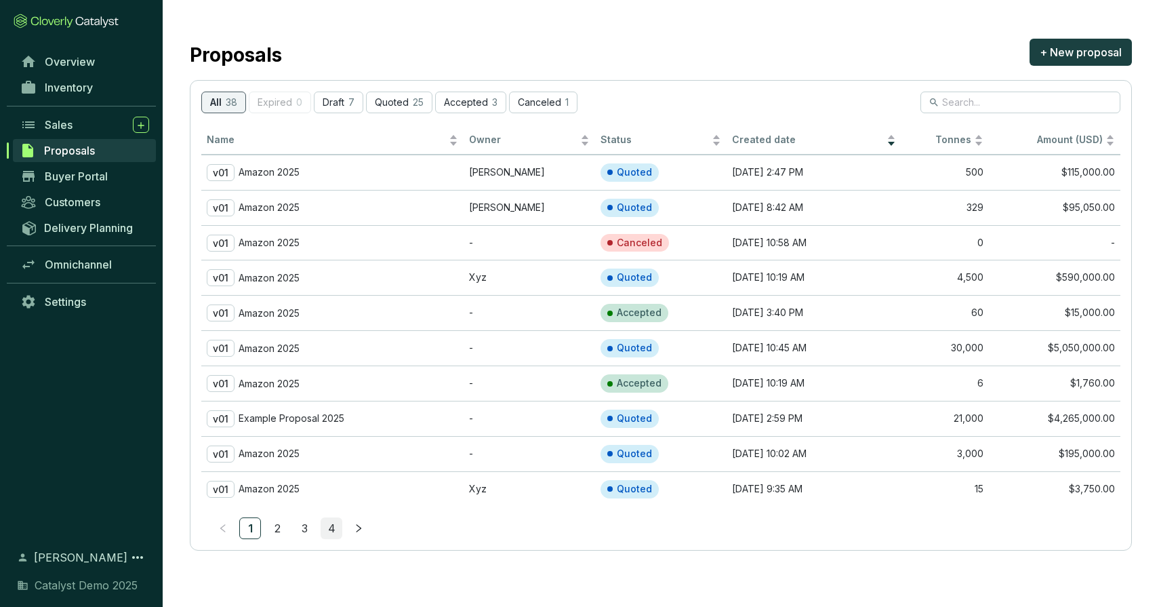
click at [328, 525] on link "4" at bounding box center [331, 528] width 20 height 20
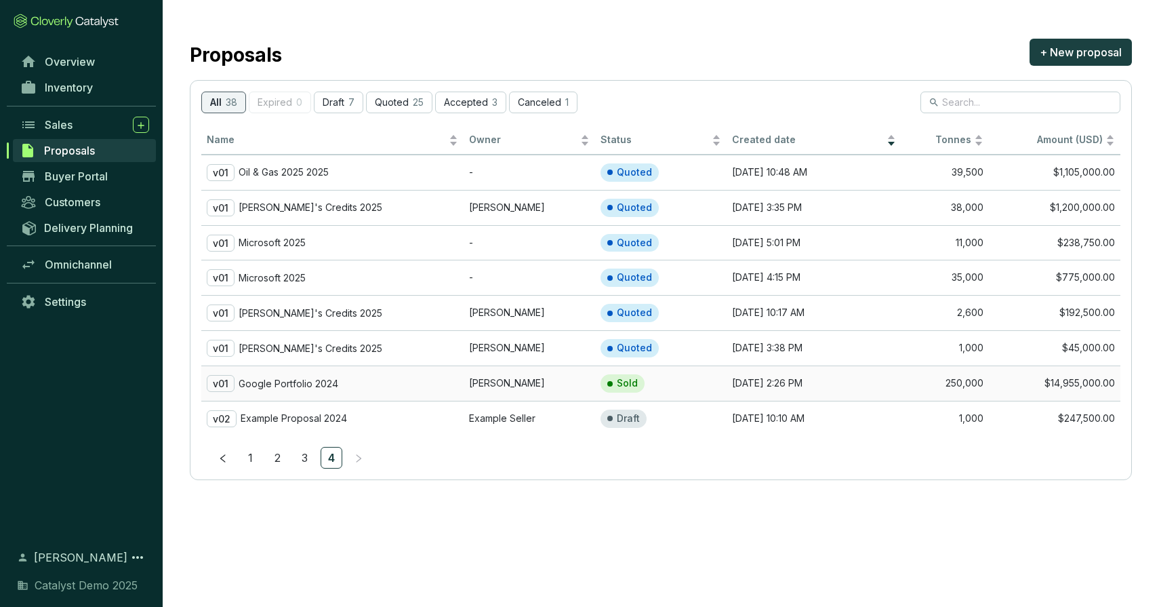
click at [287, 392] on td "v01 Google Portfolio 2024" at bounding box center [332, 382] width 262 height 35
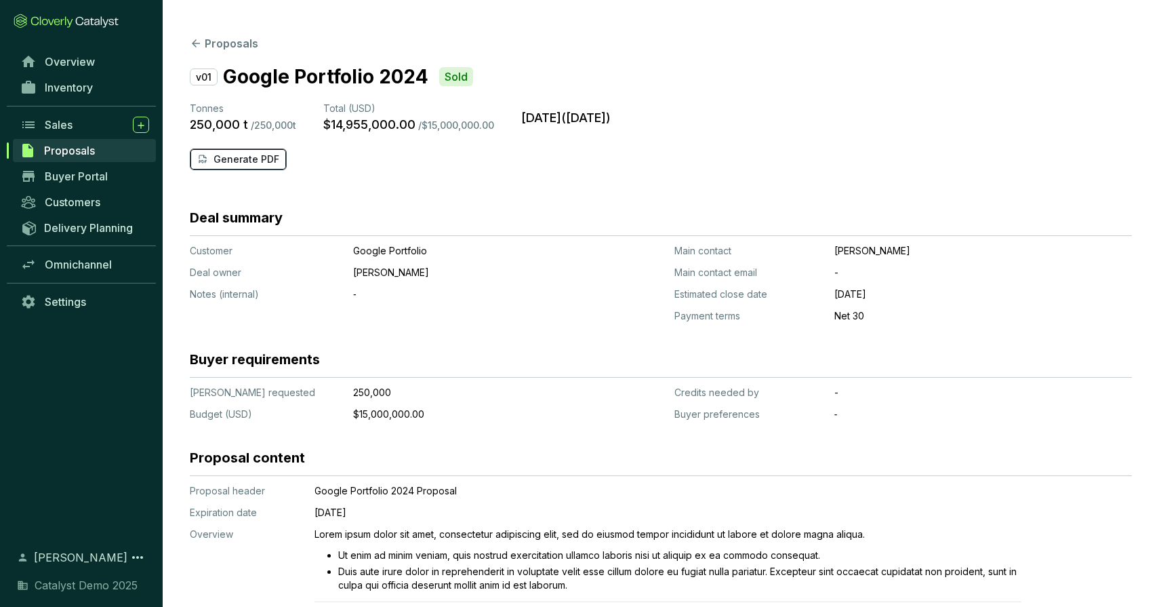
click at [225, 159] on p "Generate PDF" at bounding box center [247, 160] width 66 height 14
click at [77, 151] on span "Proposals" at bounding box center [69, 151] width 51 height 14
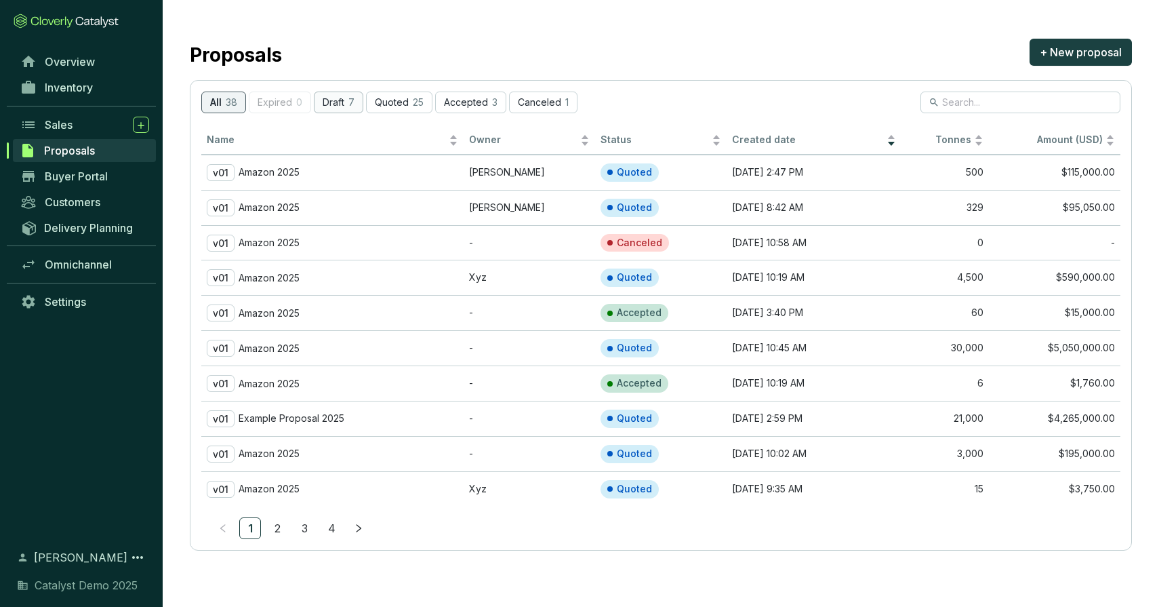
click at [349, 97] on p "7" at bounding box center [352, 103] width 6 height 12
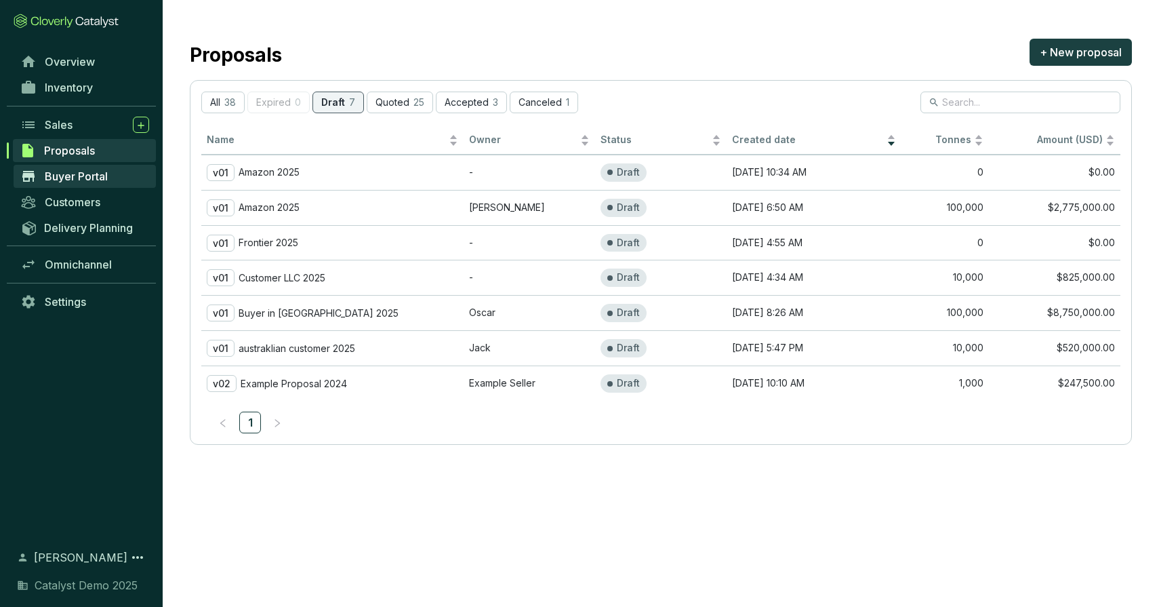
click at [69, 176] on span "Buyer Portal" at bounding box center [76, 177] width 63 height 14
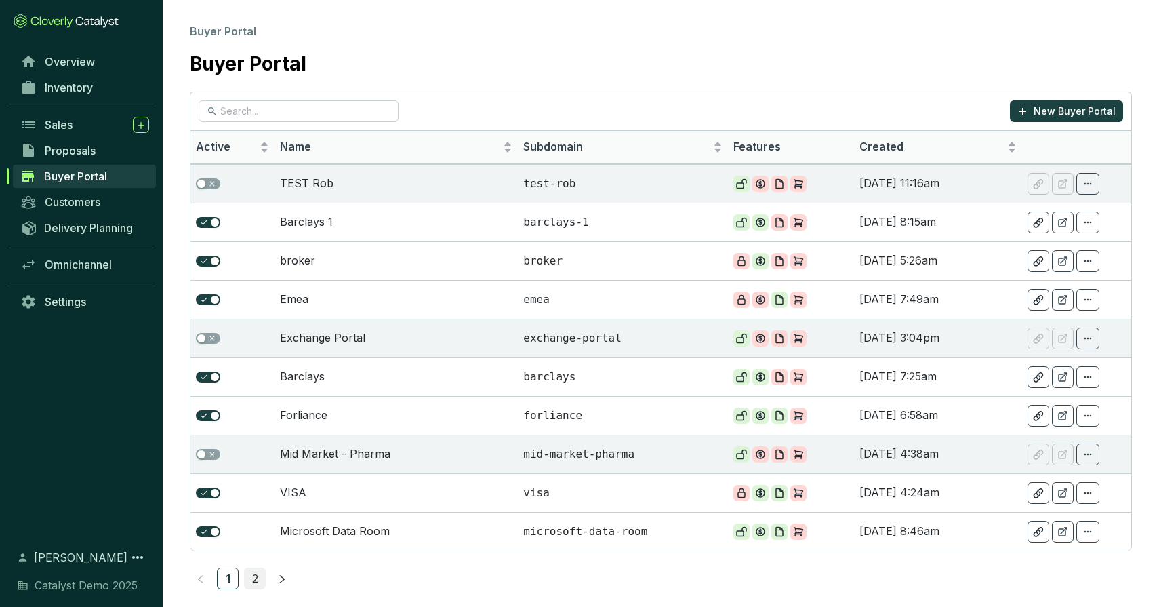
click at [254, 582] on link "2" at bounding box center [255, 578] width 20 height 20
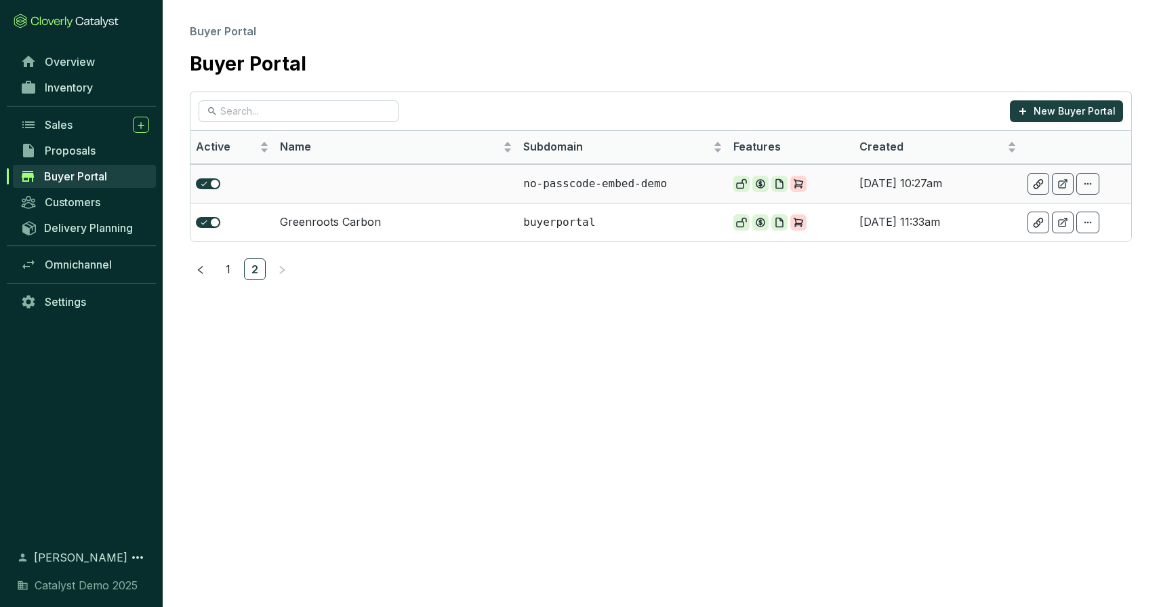
click at [403, 192] on td at bounding box center [396, 183] width 243 height 39
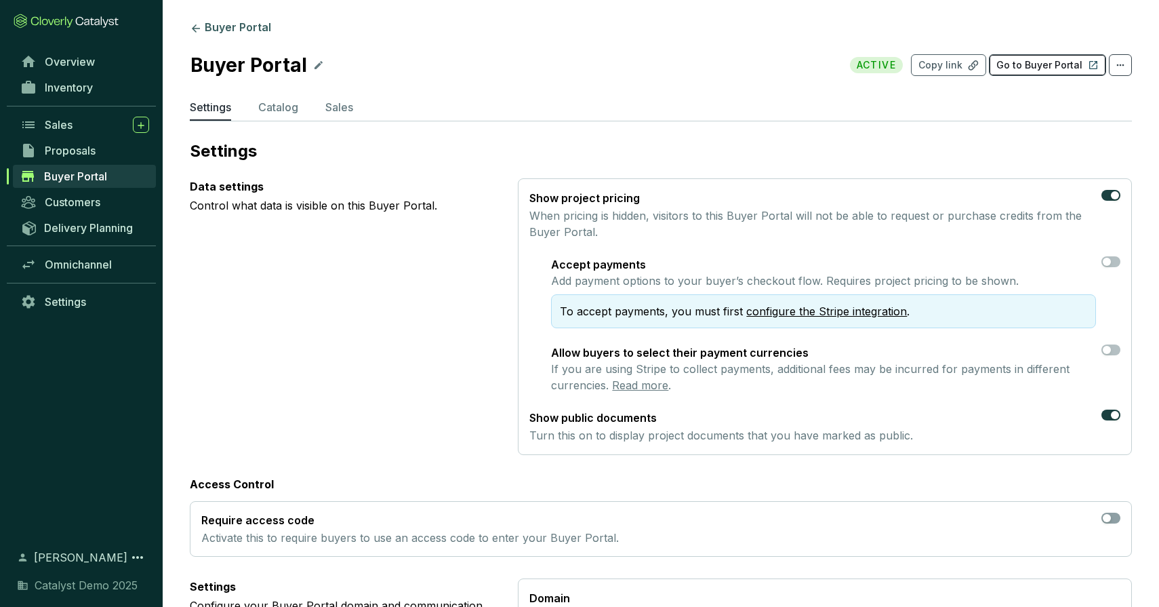
click at [1029, 64] on p "Go to Buyer Portal" at bounding box center [1040, 65] width 86 height 14
click at [121, 176] on link "Buyer Portal" at bounding box center [84, 176] width 143 height 23
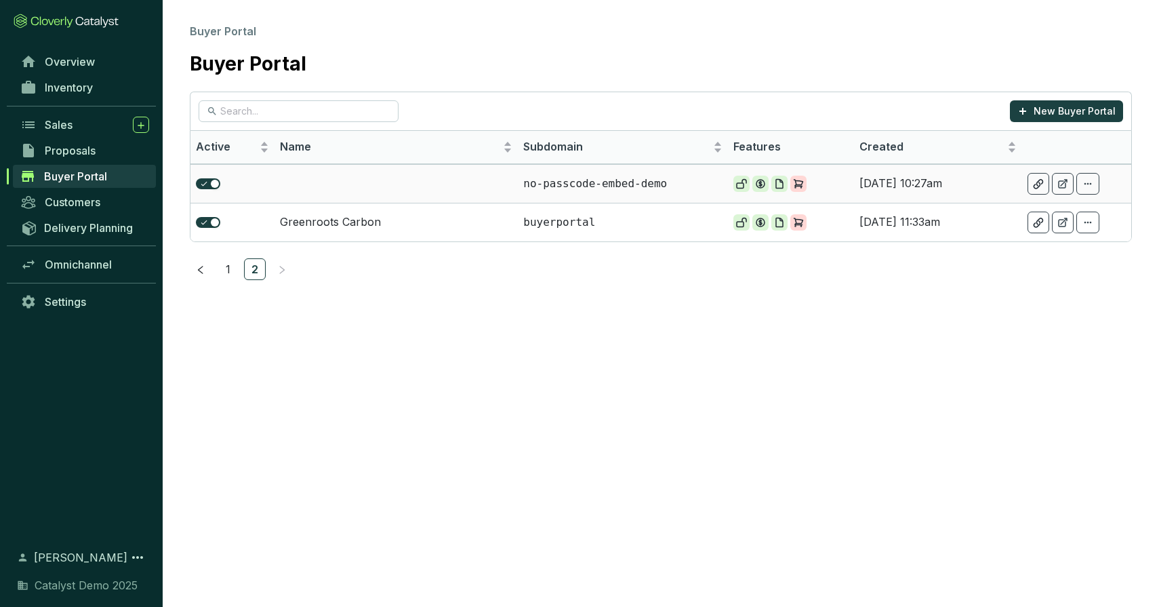
click at [332, 178] on td at bounding box center [396, 183] width 243 height 39
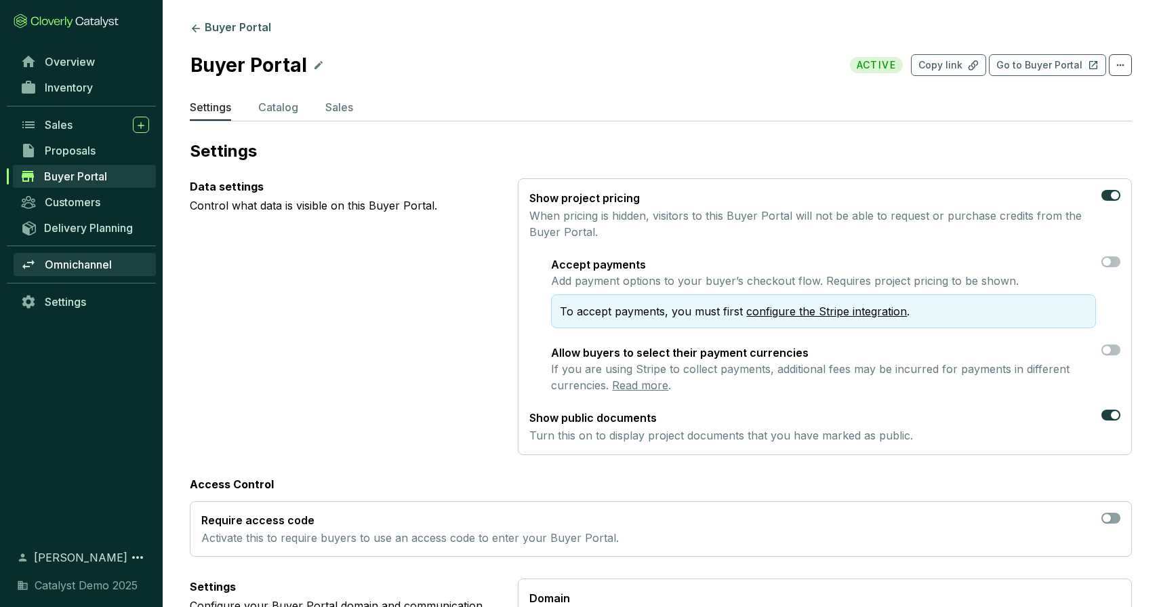
click at [63, 259] on span "Omnichannel" at bounding box center [78, 265] width 67 height 14
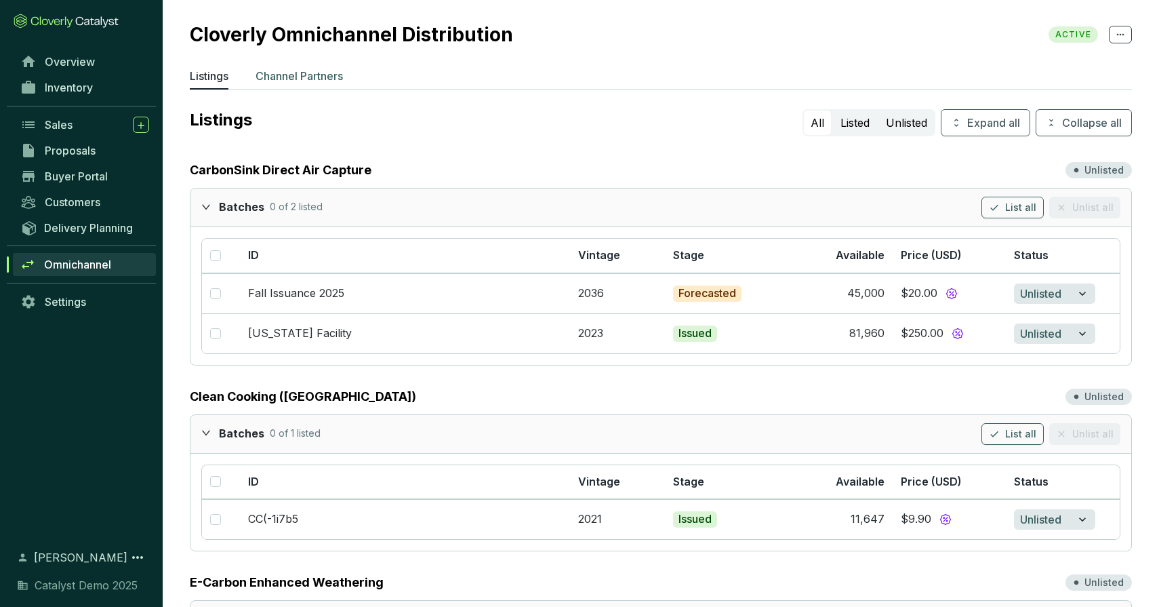
click at [318, 79] on p "Channel Partners" at bounding box center [299, 76] width 87 height 16
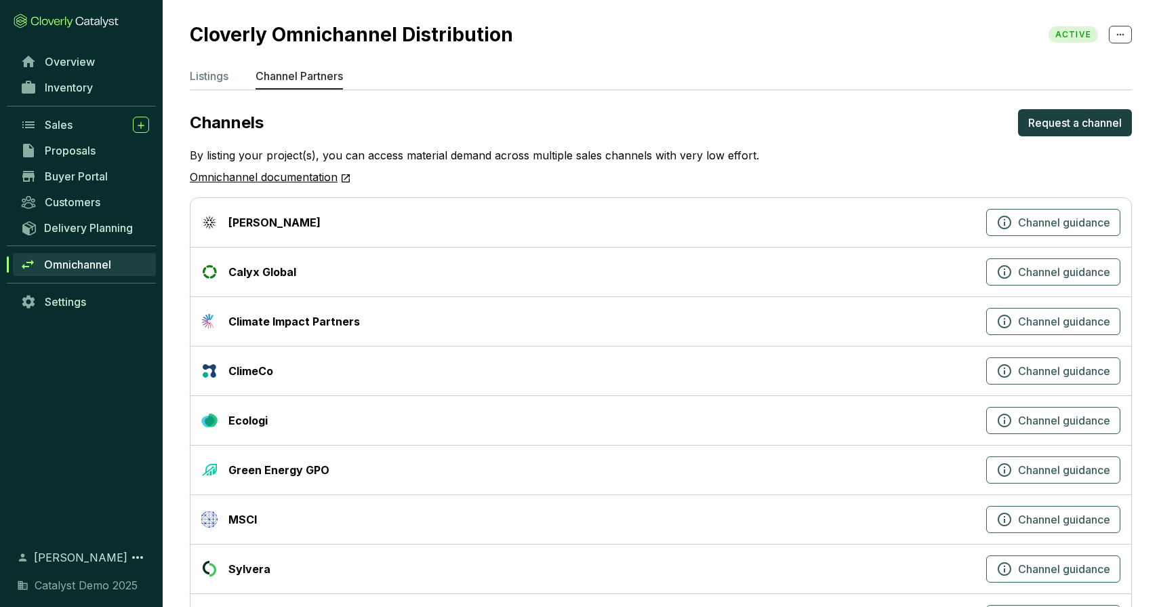
scroll to position [63, 0]
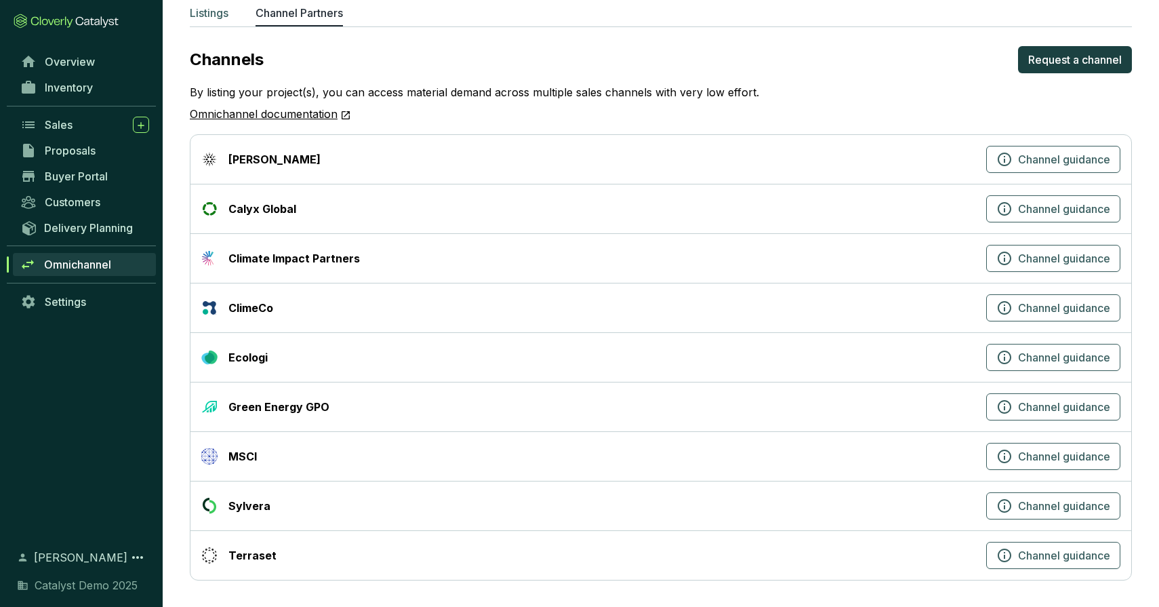
click at [217, 14] on p "Listings" at bounding box center [209, 13] width 39 height 16
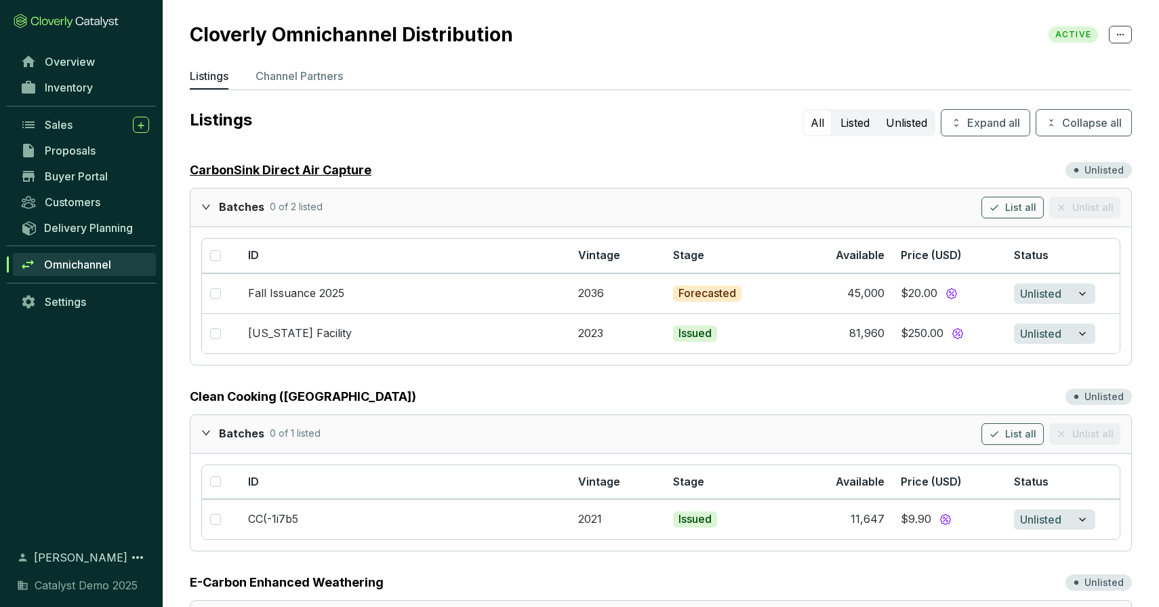
scroll to position [119, 0]
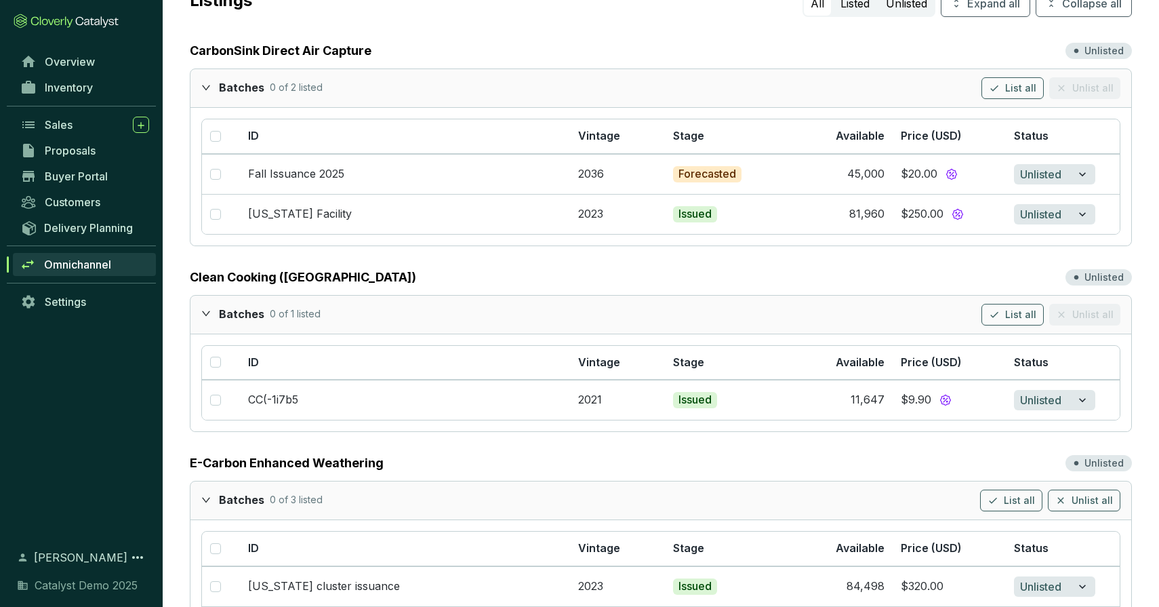
click at [205, 80] on div at bounding box center [210, 87] width 18 height 20
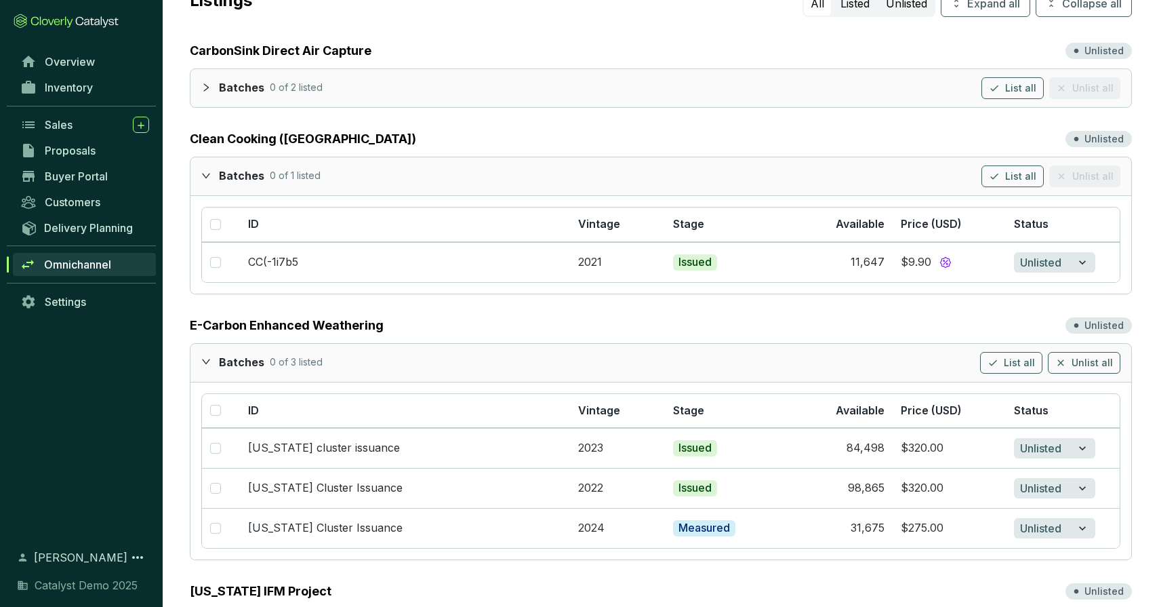
click at [207, 176] on icon "expanded" at bounding box center [206, 175] width 8 height 5
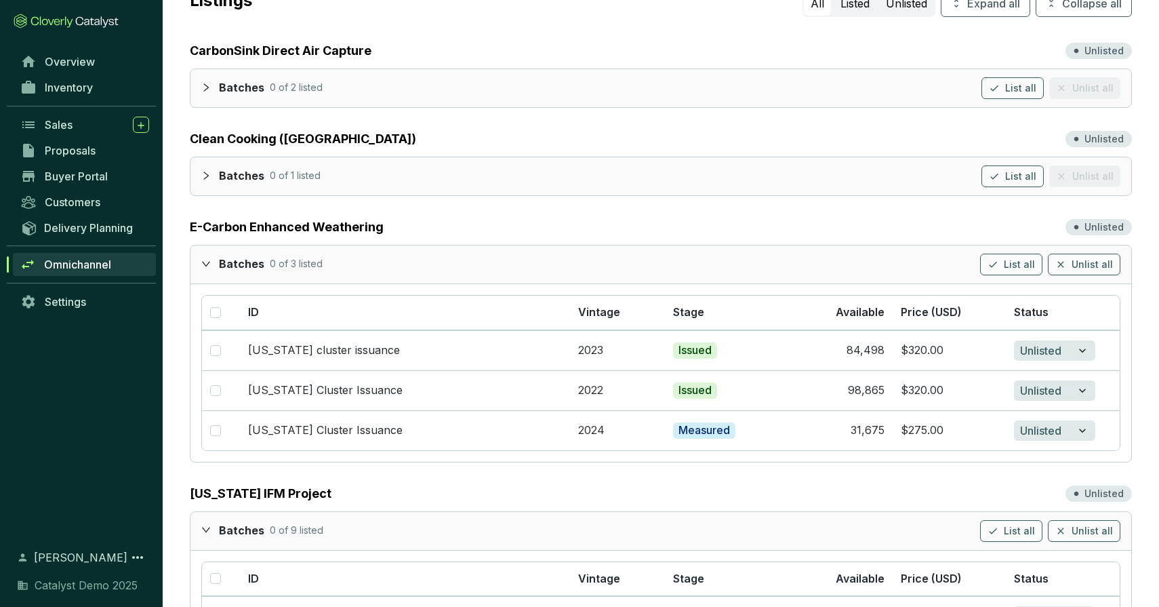
click at [197, 258] on div "Batches 0 of 3 listed List all Unlist all" at bounding box center [661, 264] width 941 height 38
click at [203, 261] on icon "expanded" at bounding box center [206, 263] width 8 height 5
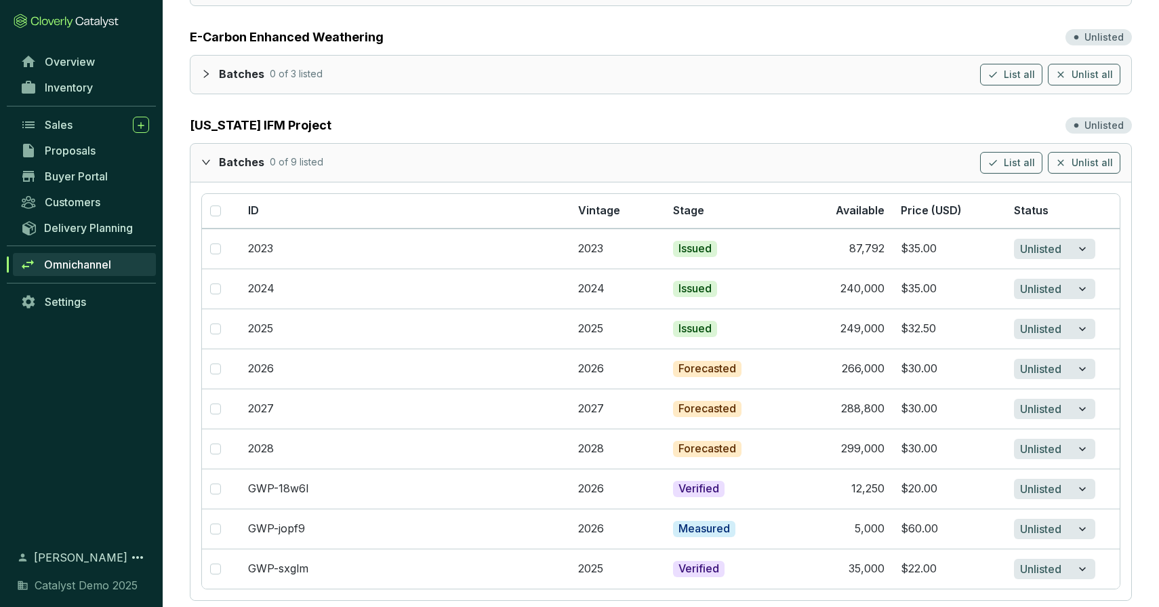
scroll to position [310, 0]
click at [219, 247] on input "checkbox" at bounding box center [215, 248] width 11 height 11
click at [215, 248] on input "checkbox" at bounding box center [215, 248] width 11 height 11
checkbox input "false"
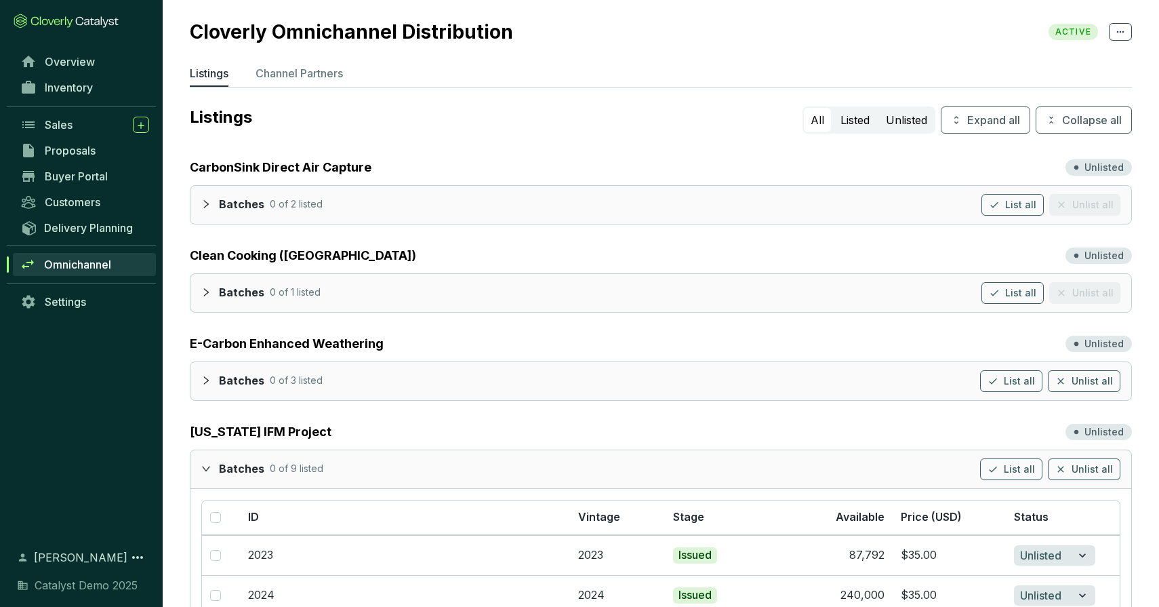
scroll to position [0, 0]
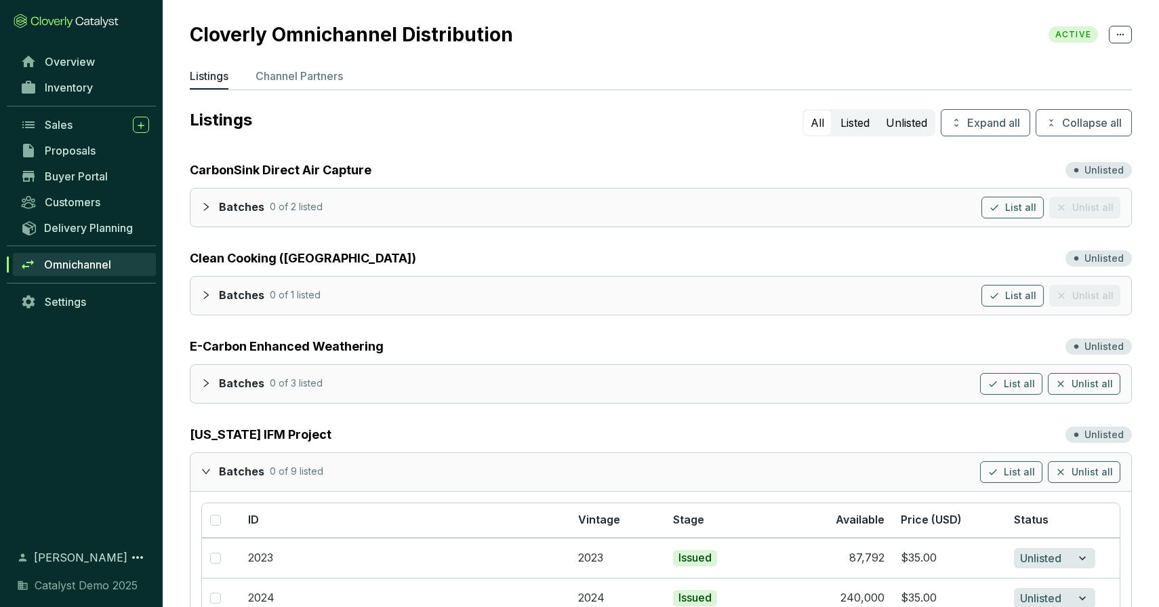
click at [202, 205] on icon "collapsed" at bounding box center [205, 206] width 9 height 9
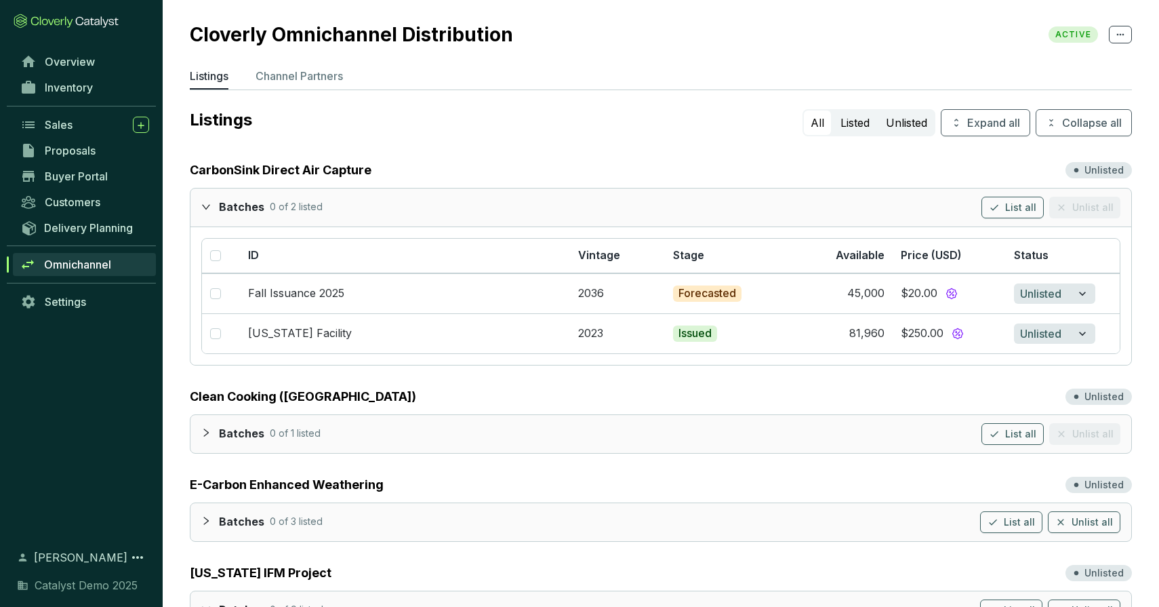
click at [203, 429] on icon "collapsed" at bounding box center [205, 432] width 9 height 9
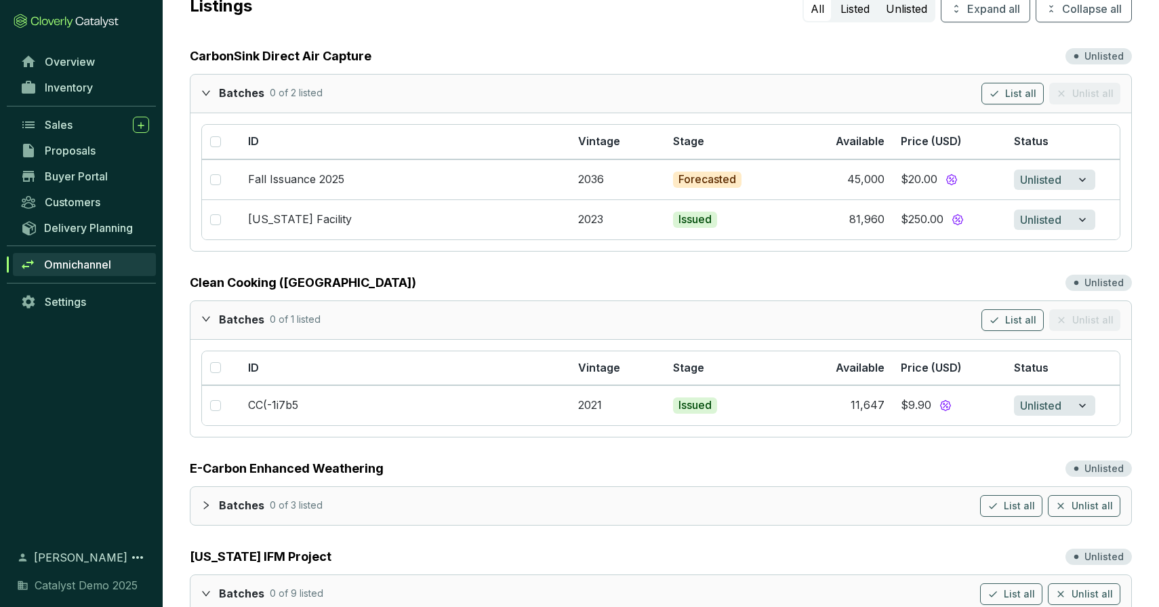
scroll to position [113, 0]
click at [203, 502] on icon "collapsed" at bounding box center [205, 505] width 9 height 9
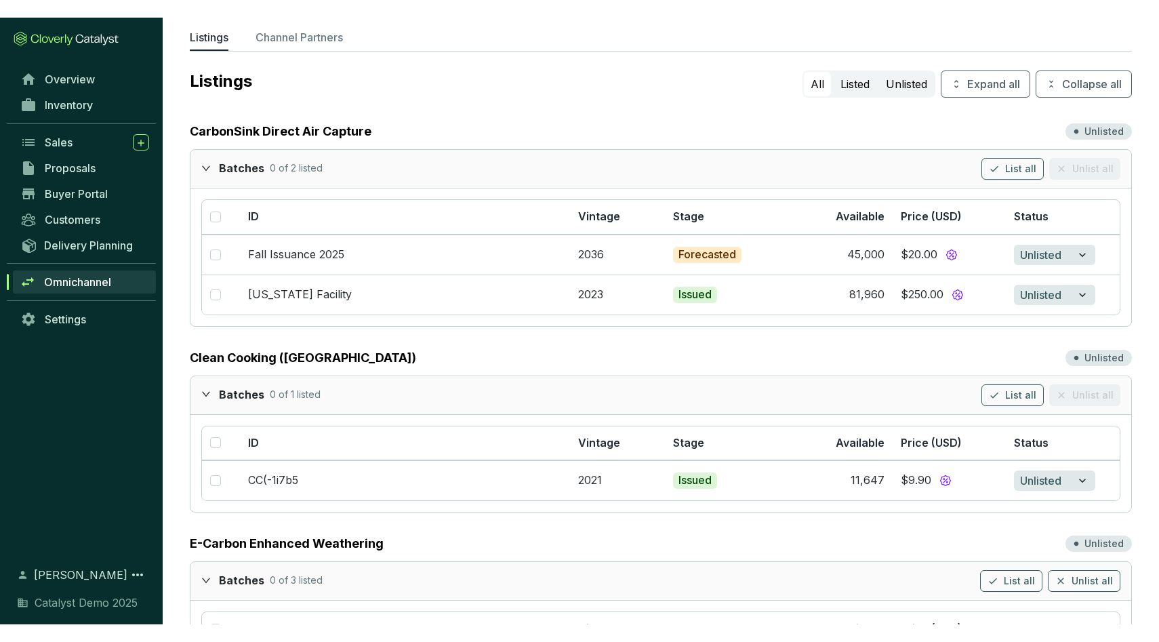
scroll to position [0, 0]
